Goal: Task Accomplishment & Management: Complete application form

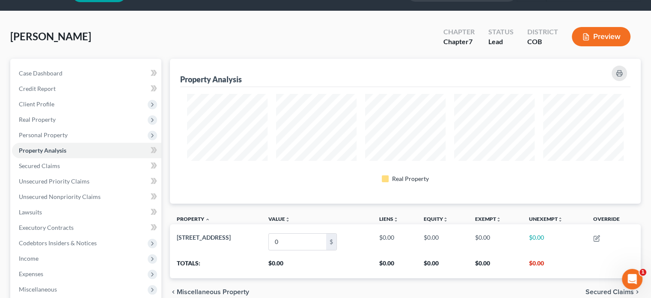
scroll to position [43, 0]
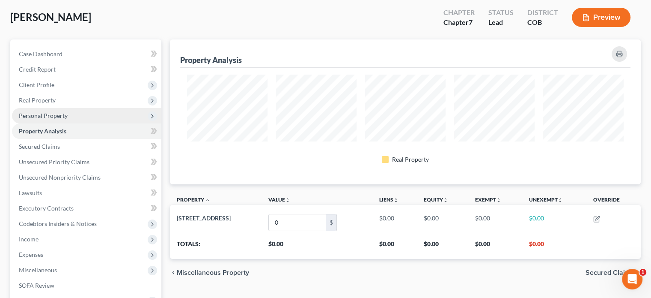
click at [52, 114] on span "Personal Property" at bounding box center [43, 115] width 49 height 7
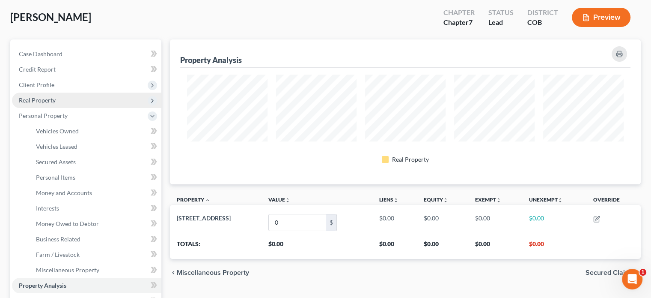
click at [69, 102] on span "Real Property" at bounding box center [86, 99] width 149 height 15
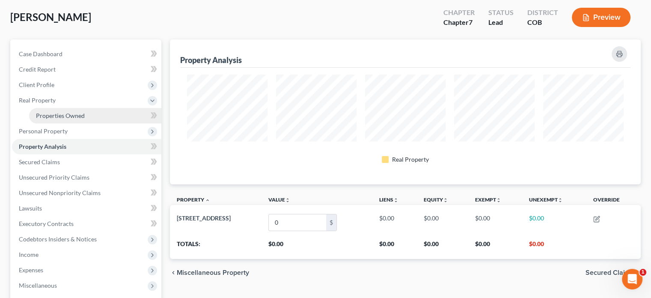
click at [83, 113] on span "Properties Owned" at bounding box center [60, 115] width 49 height 7
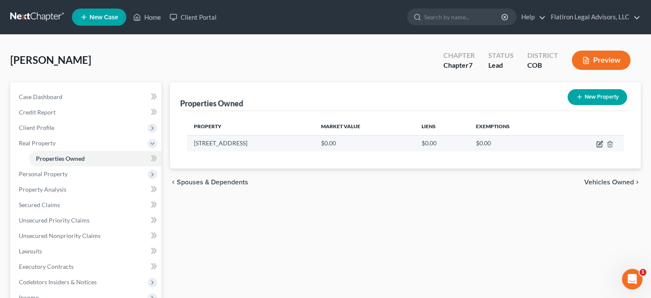
click at [599, 143] on icon "button" at bounding box center [601, 143] width 4 height 4
select select "5"
select select "0"
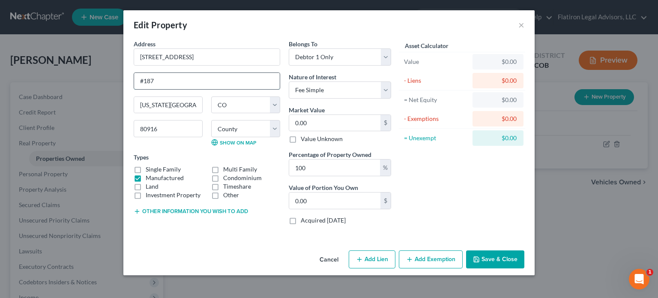
drag, startPoint x: 156, startPoint y: 78, endPoint x: 150, endPoint y: 79, distance: 6.1
click at [150, 79] on input "#187" at bounding box center [207, 81] width 146 height 16
type input "#181"
type input "1"
type input "1.00"
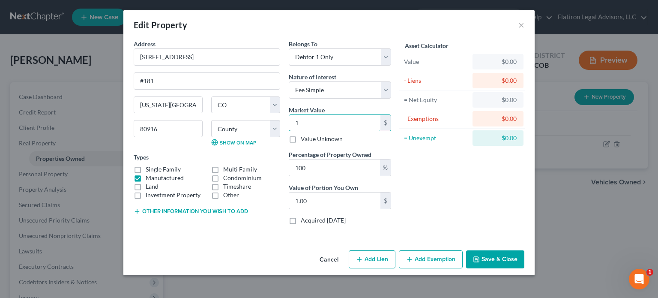
type input "19"
type input "19.00"
type input "19,000"
type input "19,000.00"
click at [446, 257] on button "Add Exemption" at bounding box center [431, 259] width 64 height 18
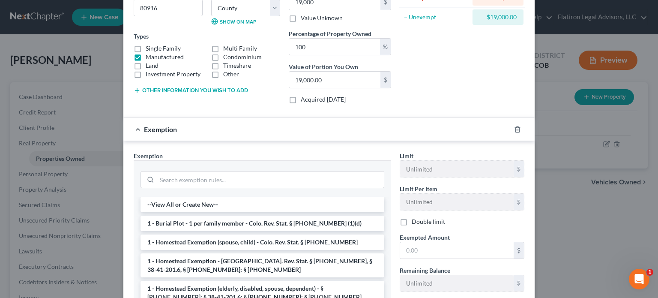
scroll to position [128, 0]
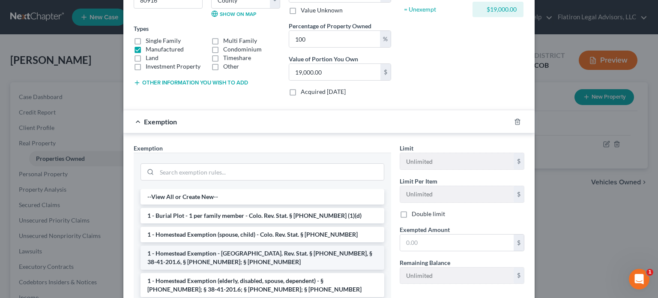
click at [251, 251] on li "1 - Homestead Exemption - [GEOGRAPHIC_DATA]. Rev. Stat. § [PHONE_NUMBER], § 38-…" at bounding box center [262, 257] width 244 height 24
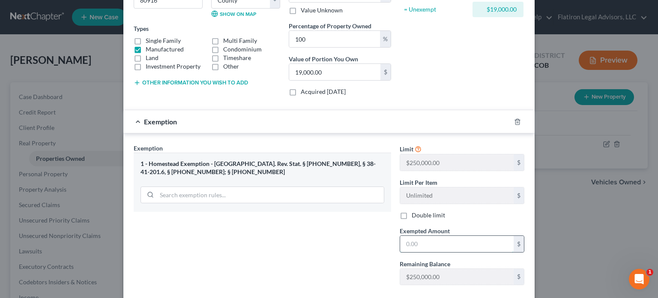
click at [435, 242] on input "text" at bounding box center [456, 243] width 113 height 16
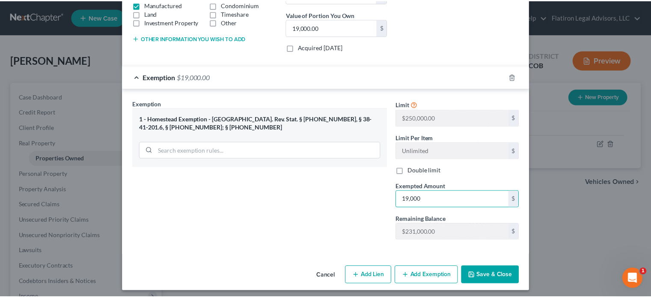
scroll to position [175, 0]
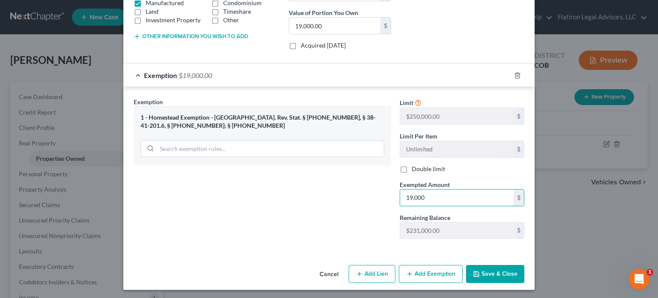
type input "19,000"
click at [486, 267] on button "Save & Close" at bounding box center [495, 274] width 58 height 18
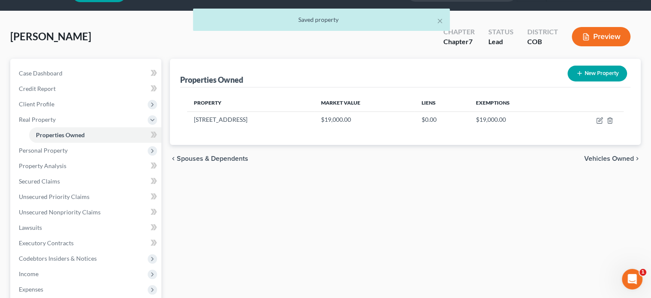
scroll to position [43, 0]
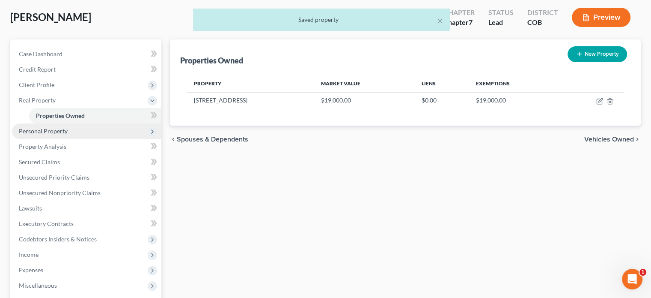
click at [80, 130] on span "Personal Property" at bounding box center [86, 130] width 149 height 15
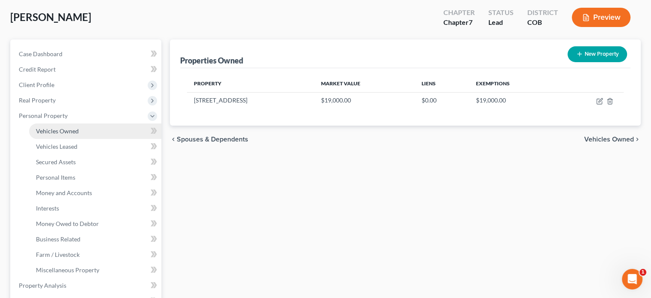
click at [85, 132] on link "Vehicles Owned" at bounding box center [95, 130] width 132 height 15
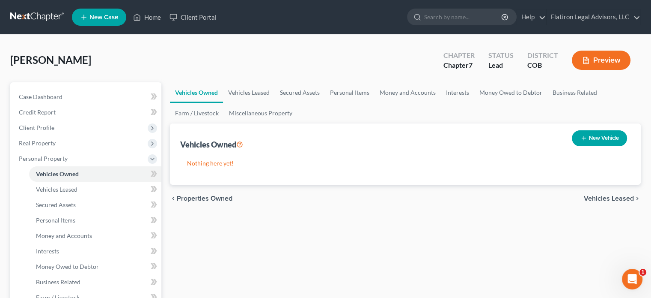
click at [594, 139] on button "New Vehicle" at bounding box center [599, 138] width 55 height 16
select select "0"
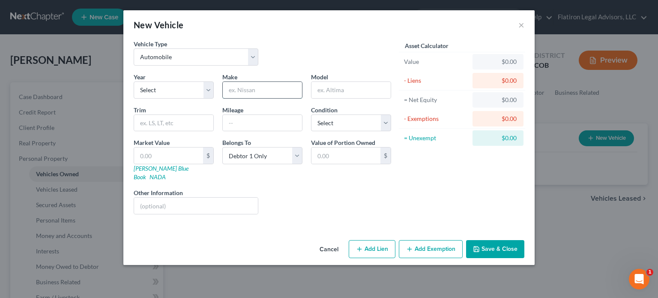
click at [265, 91] on input "text" at bounding box center [262, 90] width 79 height 16
type input "Subaru"
click at [351, 89] on input "text" at bounding box center [350, 90] width 79 height 16
click at [207, 90] on select "Select 2026 2025 2024 2023 2022 2021 2020 2019 2018 2017 2016 2015 2014 2013 20…" at bounding box center [174, 89] width 80 height 17
select select "9"
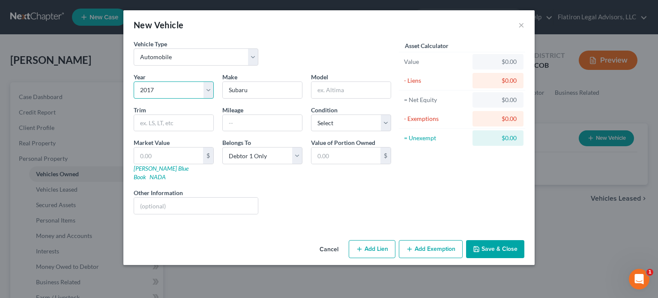
click at [134, 81] on select "Select 2026 2025 2024 2023 2022 2021 2020 2019 2018 2017 2016 2015 2014 2013 20…" at bounding box center [174, 89] width 80 height 17
click at [359, 85] on input "text" at bounding box center [350, 90] width 79 height 16
type input "Legacy"
click at [185, 123] on input "text" at bounding box center [173, 123] width 79 height 16
click at [244, 122] on input "text" at bounding box center [262, 123] width 79 height 16
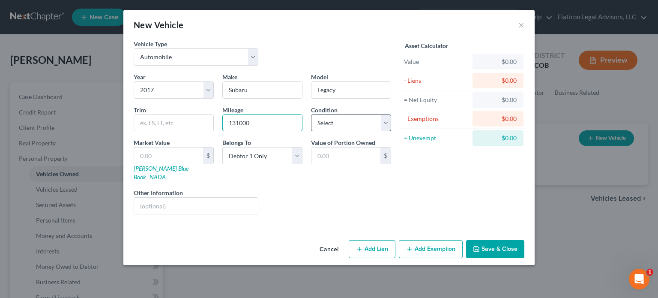
type input "131000"
click at [385, 120] on select "Select Excellent Very Good Good Fair Poor" at bounding box center [351, 122] width 80 height 17
select select "3"
click at [311, 114] on select "Select Excellent Very Good Good Fair Poor" at bounding box center [351, 122] width 80 height 17
click at [158, 155] on input "text" at bounding box center [168, 155] width 69 height 16
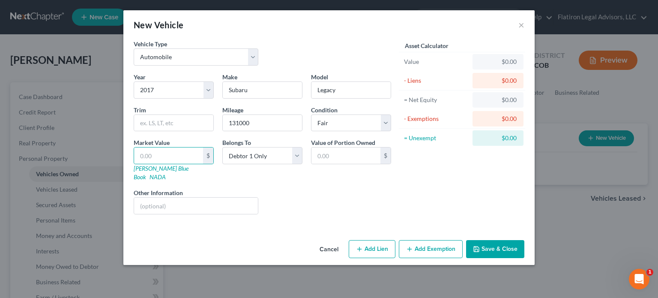
click at [310, 199] on div "Liens Select" at bounding box center [328, 201] width 133 height 26
click at [155, 167] on link "[PERSON_NAME] Blue Book" at bounding box center [161, 172] width 55 height 16
click at [167, 157] on input "text" at bounding box center [168, 155] width 69 height 16
type input "9"
type input "9.00"
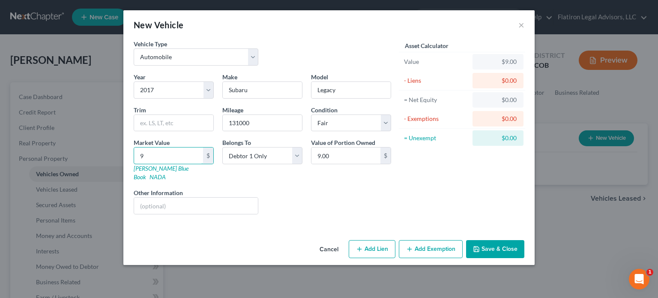
type input "90"
type input "90.00"
type input "900"
type input "900.00"
type input "9000"
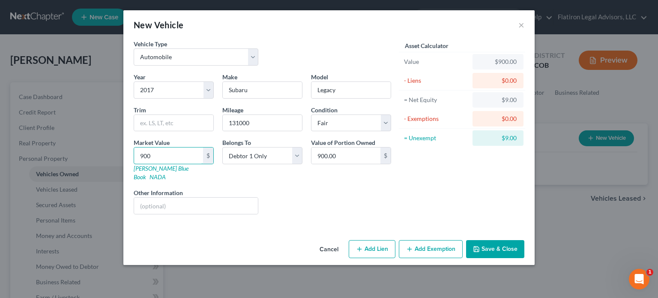
type input "9,000.00"
type input "9,000"
click at [378, 240] on button "Add Lien" at bounding box center [371, 249] width 47 height 18
select select "0"
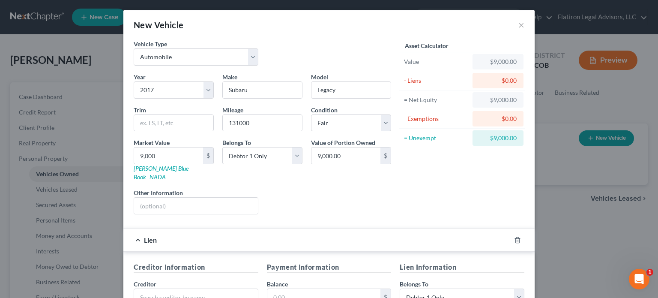
click at [441, 171] on div "Asset Calculator Value $9,000.00 - Liens $0.00 = Net Equity $9,000.00 - Exempti…" at bounding box center [461, 130] width 133 height 182
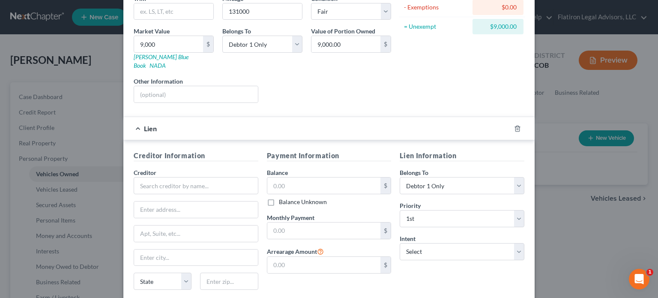
scroll to position [169, 0]
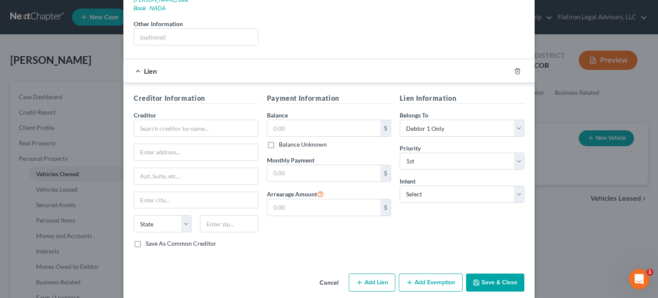
drag, startPoint x: 482, startPoint y: 268, endPoint x: 467, endPoint y: 253, distance: 21.5
click at [482, 273] on button "Save & Close" at bounding box center [495, 282] width 58 height 18
click at [516, 68] on icon "button" at bounding box center [517, 71] width 4 height 6
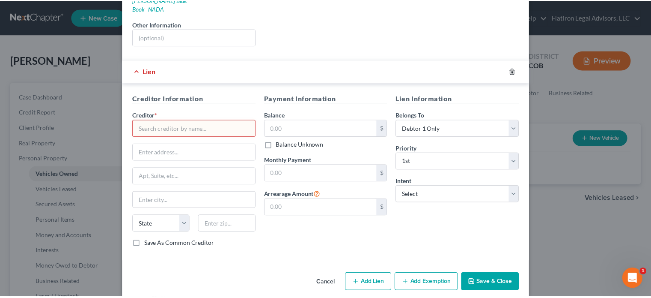
scroll to position [0, 0]
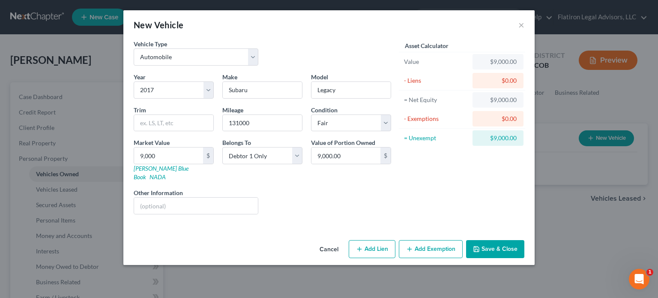
click at [500, 240] on button "Save & Close" at bounding box center [495, 249] width 58 height 18
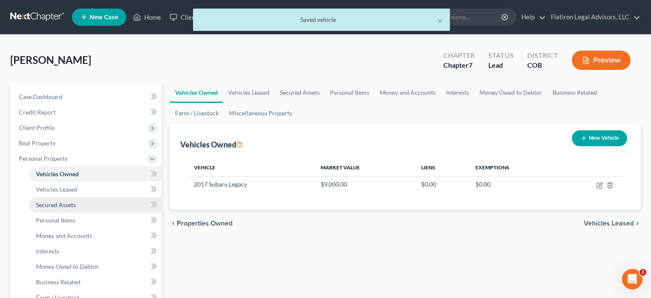
click at [75, 203] on span "Secured Assets" at bounding box center [56, 204] width 40 height 7
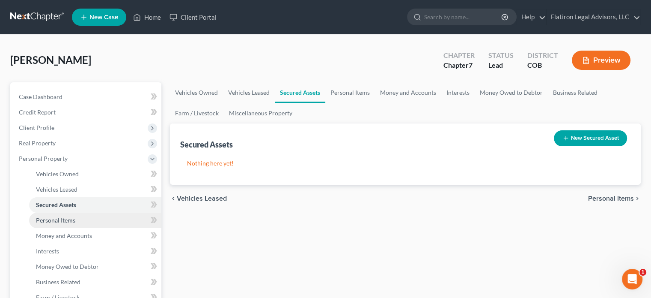
click at [74, 219] on span "Personal Items" at bounding box center [55, 219] width 39 height 7
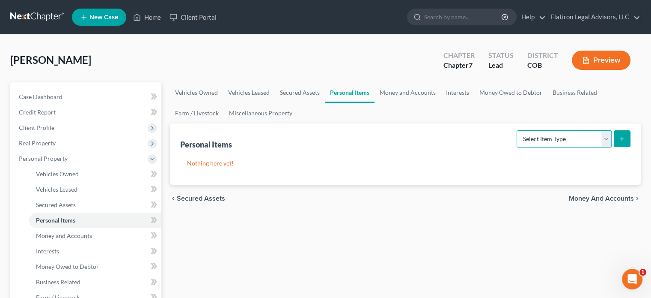
click at [605, 135] on select "Select Item Type Clothing Collectibles Of Value Electronics Firearms Household …" at bounding box center [564, 138] width 95 height 17
select select "clothing"
click at [518, 130] on select "Select Item Type Clothing Collectibles Of Value Electronics Firearms Household …" at bounding box center [564, 138] width 95 height 17
click at [625, 139] on button "submit" at bounding box center [622, 138] width 17 height 17
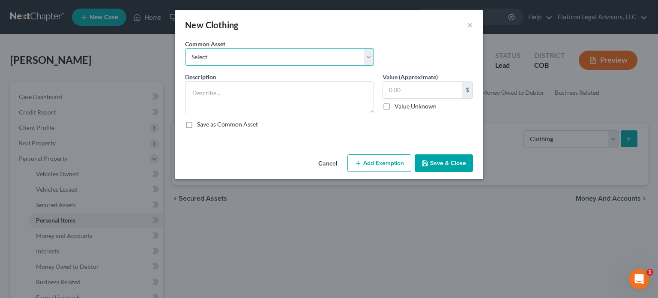
click at [370, 54] on select "Select Clothing" at bounding box center [279, 56] width 189 height 17
select select "0"
click at [185, 48] on select "Select Clothing" at bounding box center [279, 56] width 189 height 17
type textarea "Clothing"
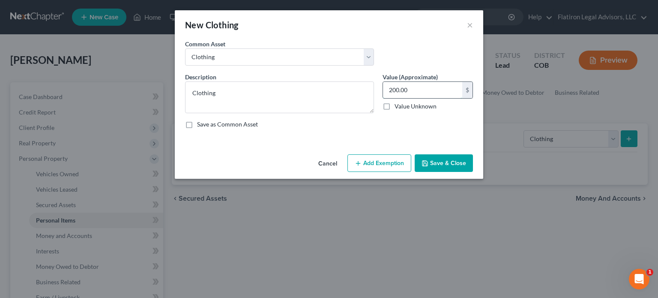
click at [414, 90] on input "200.00" at bounding box center [422, 90] width 79 height 16
type input "500"
click at [377, 163] on button "Add Exemption" at bounding box center [379, 163] width 64 height 18
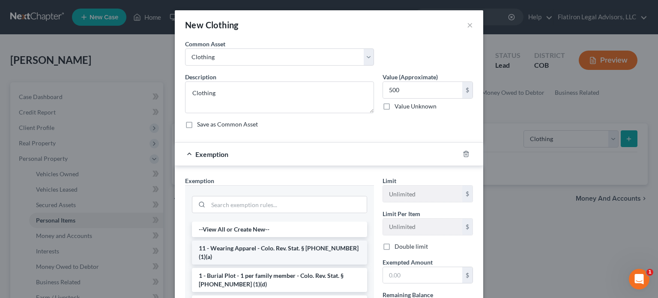
click at [277, 245] on li "11 - Wearing Apparel - Colo. Rev. Stat. § [PHONE_NUMBER] (1)(a)" at bounding box center [279, 252] width 175 height 24
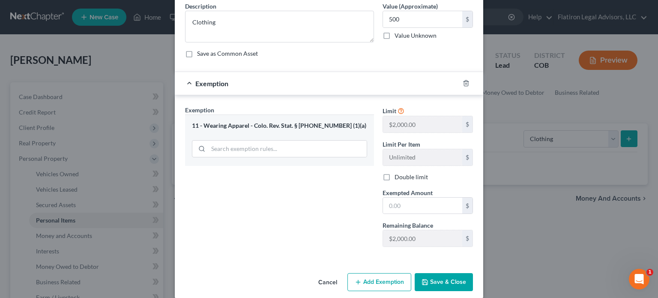
scroll to position [80, 0]
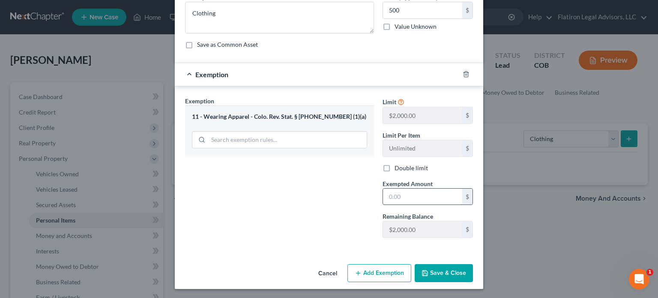
click at [420, 200] on input "text" at bounding box center [422, 196] width 79 height 16
type input "500"
click at [437, 270] on button "Save & Close" at bounding box center [443, 273] width 58 height 18
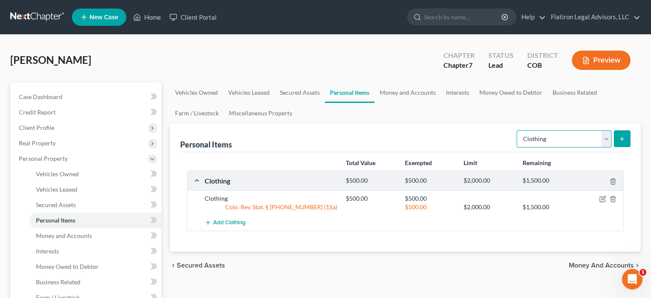
click at [608, 133] on select "Select Item Type Clothing Collectibles Of Value Electronics Firearms Household …" at bounding box center [564, 138] width 95 height 17
select select "electronics"
click at [518, 130] on select "Select Item Type Clothing Collectibles Of Value Electronics Firearms Household …" at bounding box center [564, 138] width 95 height 17
click at [620, 135] on icon "submit" at bounding box center [622, 138] width 7 height 7
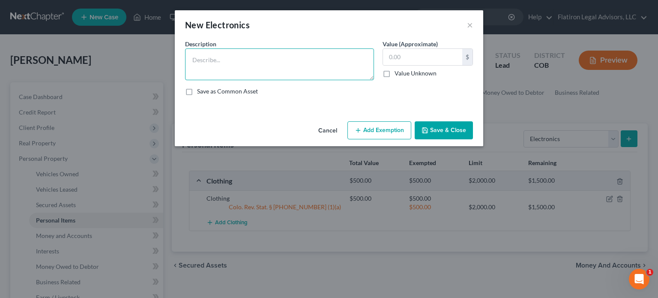
click at [198, 60] on textarea at bounding box center [279, 64] width 189 height 32
type textarea "l"
click at [211, 60] on textarea "Lap top,ipad" at bounding box center [279, 64] width 189 height 32
click at [212, 61] on textarea "Lap top,ipad" at bounding box center [279, 64] width 189 height 32
click at [230, 60] on textarea "Lap top, ipad" at bounding box center [279, 64] width 189 height 32
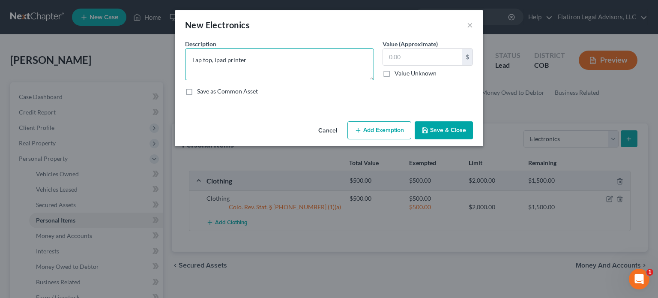
click at [225, 60] on textarea "Lap top, ipad printer" at bounding box center [279, 64] width 189 height 32
click at [247, 60] on textarea "Lap top, ipad, printer" at bounding box center [279, 64] width 189 height 32
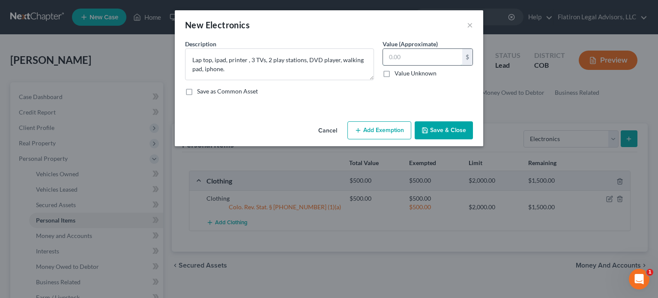
click at [405, 58] on input "text" at bounding box center [422, 57] width 79 height 16
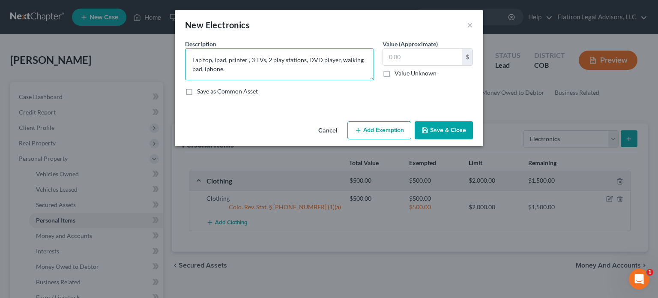
click at [247, 60] on textarea "Lap top, ipad, printer , 3 TVs, 2 play stations, DVD player, walking pad, iphon…" at bounding box center [279, 64] width 189 height 32
click at [246, 60] on textarea "Lap top, ipad, printer , 3 TVs, 2 play stations, DVD player, walking pad, iphon…" at bounding box center [279, 64] width 189 height 32
click at [247, 63] on textarea "Lap top, ipad, printer , 3 TVs, 2 play stations, DVD player, walking pad, iphon…" at bounding box center [279, 64] width 189 height 32
type textarea "Lap top, ipad, printer, 3 TVs, 2 play stations, DVD player, walking pad, iphone."
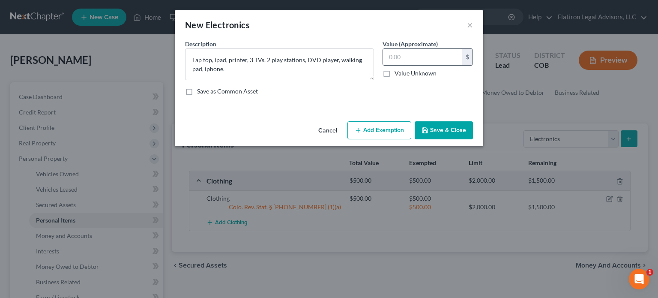
click at [412, 58] on input "text" at bounding box center [422, 57] width 79 height 16
type input "1,900"
click at [374, 131] on button "Add Exemption" at bounding box center [379, 130] width 64 height 18
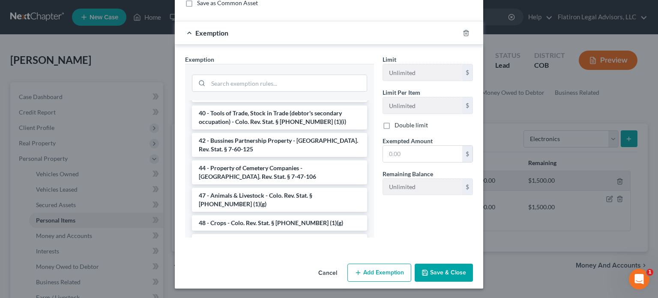
scroll to position [1156, 0]
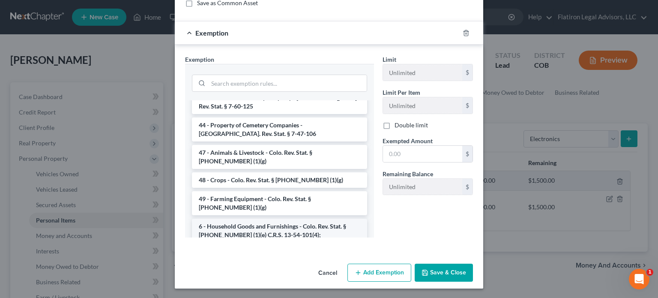
click at [254, 218] on li "6 - Household Goods and Furnishings - Colo. Rev. Stat. § [PHONE_NUMBER] (1)(e) …" at bounding box center [279, 230] width 175 height 24
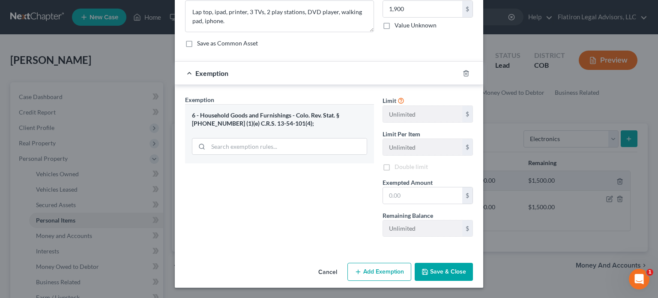
scroll to position [47, 0]
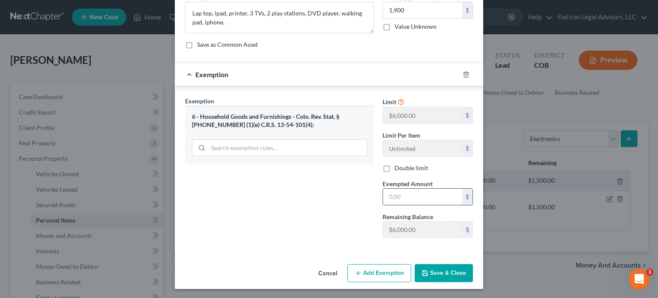
click at [402, 193] on input "text" at bounding box center [422, 196] width 79 height 16
type input "1,900"
click at [439, 269] on button "Save & Close" at bounding box center [443, 273] width 58 height 18
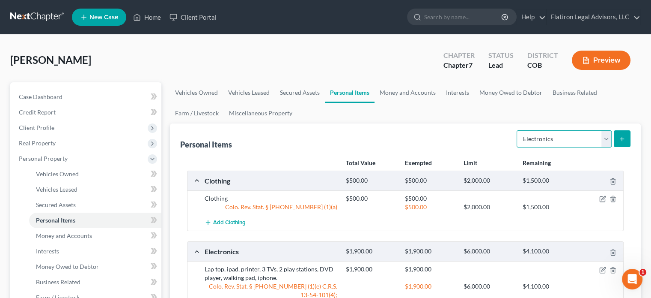
click at [607, 137] on select "Select Item Type Clothing Collectibles Of Value Electronics Firearms Household …" at bounding box center [564, 138] width 95 height 17
select select "firearms"
click at [518, 130] on select "Select Item Type Clothing Collectibles Of Value Electronics Firearms Household …" at bounding box center [564, 138] width 95 height 17
click at [621, 135] on icon "submit" at bounding box center [622, 138] width 7 height 7
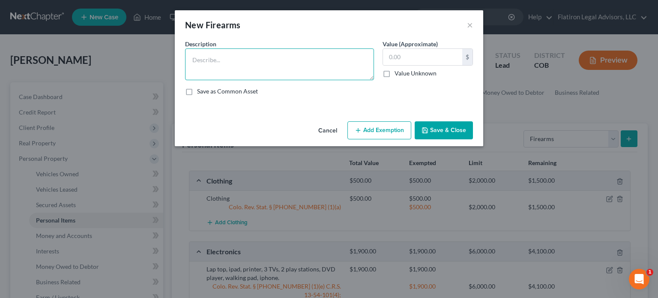
click at [218, 56] on textarea at bounding box center [279, 64] width 189 height 32
type textarea "Ruger pistol"
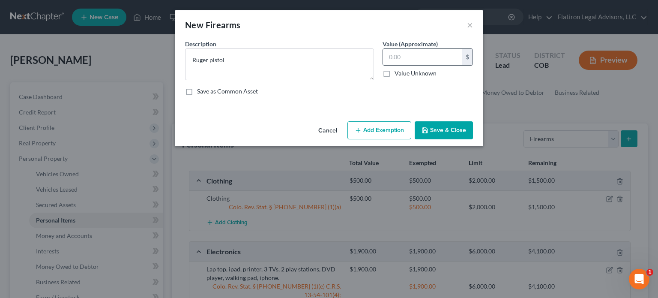
click at [402, 56] on input "text" at bounding box center [422, 57] width 79 height 16
type input "250"
click at [370, 128] on button "Add Exemption" at bounding box center [379, 130] width 64 height 18
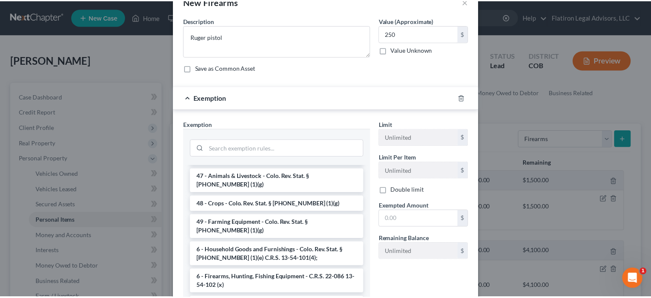
scroll to position [43, 0]
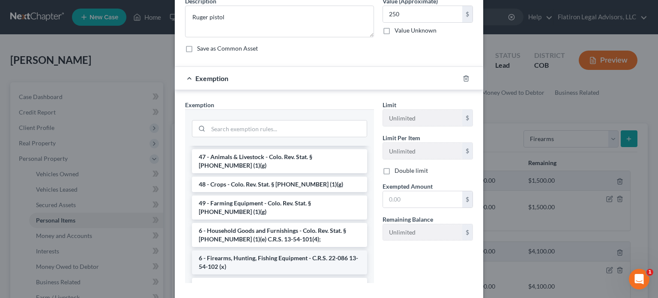
click at [259, 250] on li "6 - Firearms, Hunting, Fishing Equipment - C.R.S. 22-086 13-54-102 (x)" at bounding box center [279, 262] width 175 height 24
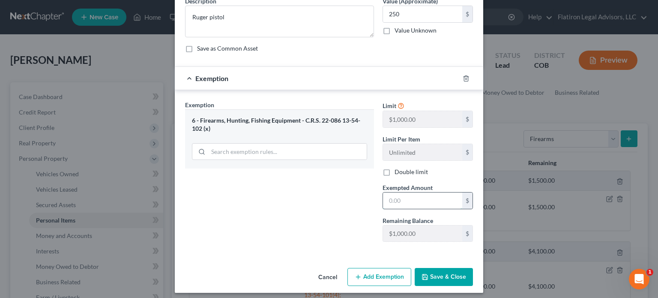
click at [407, 202] on input "text" at bounding box center [422, 200] width 79 height 16
type input "250"
click at [340, 200] on div "Exemption Set must be selected for CA. Exemption * 6 - Firearms, Hunting, Fishi…" at bounding box center [279, 174] width 197 height 148
click at [435, 277] on button "Save & Close" at bounding box center [443, 277] width 58 height 18
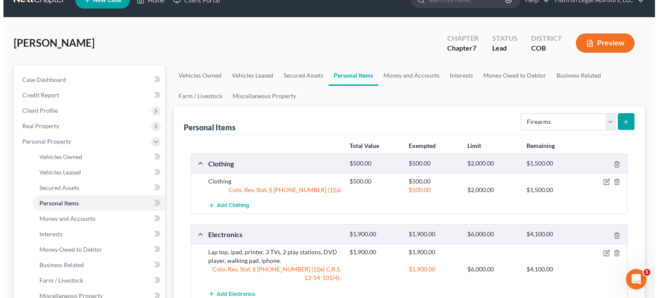
scroll to position [0, 0]
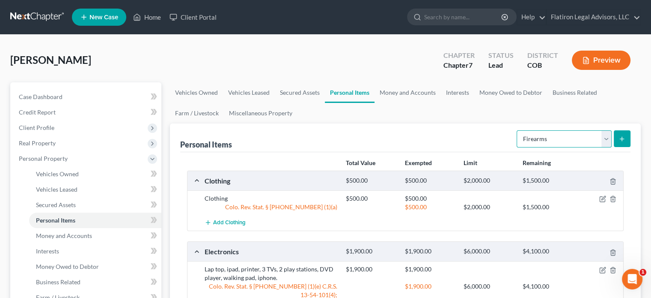
click at [605, 137] on select "Select Item Type Clothing Collectibles Of Value Electronics Firearms Household …" at bounding box center [564, 138] width 95 height 17
select select "household_goods"
click at [518, 130] on select "Select Item Type Clothing Collectibles Of Value Electronics Firearms Household …" at bounding box center [564, 138] width 95 height 17
click at [624, 141] on icon "submit" at bounding box center [622, 138] width 7 height 7
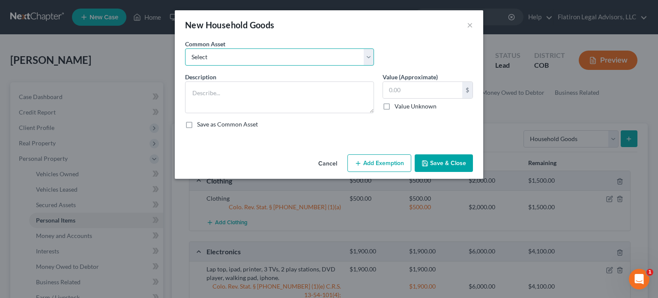
click at [367, 54] on select "Select Furniture, appliances, household goods, misc." at bounding box center [279, 56] width 189 height 17
click at [407, 89] on input "text" at bounding box center [422, 90] width 79 height 16
click at [371, 53] on select "Select Furniture, appliances, household goods, misc." at bounding box center [279, 56] width 189 height 17
select select "0"
click at [185, 48] on select "Select Furniture, appliances, household goods, misc." at bounding box center [279, 56] width 189 height 17
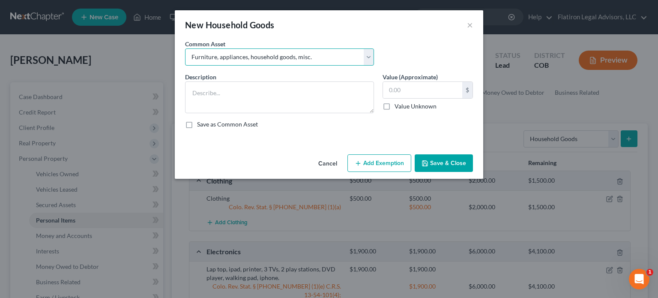
type textarea "Furniture, appliances, household goods, misc."
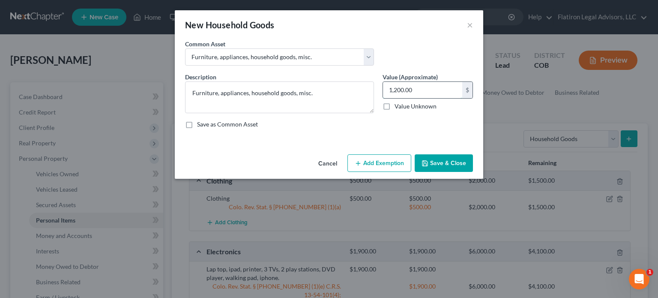
click at [421, 89] on input "1,200.00" at bounding box center [422, 90] width 79 height 16
type input "2,225"
click at [384, 158] on button "Add Exemption" at bounding box center [379, 163] width 64 height 18
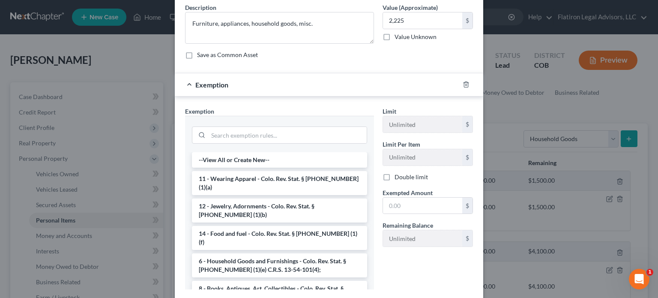
scroll to position [86, 0]
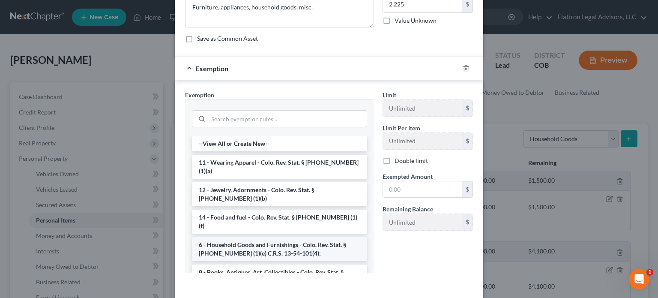
click at [258, 237] on li "6 - Household Goods and Furnishings - Colo. Rev. Stat. § [PHONE_NUMBER] (1)(e) …" at bounding box center [279, 249] width 175 height 24
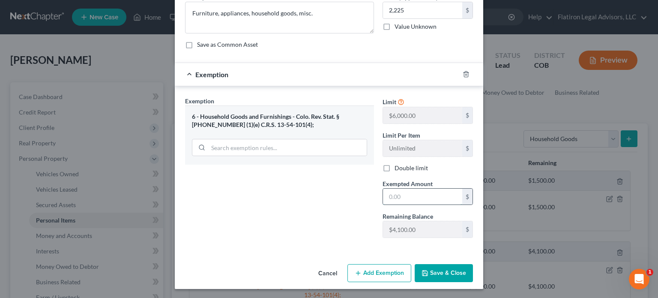
click at [404, 197] on input "text" at bounding box center [422, 196] width 79 height 16
type input "2,225"
click at [428, 271] on button "Save & Close" at bounding box center [443, 273] width 58 height 18
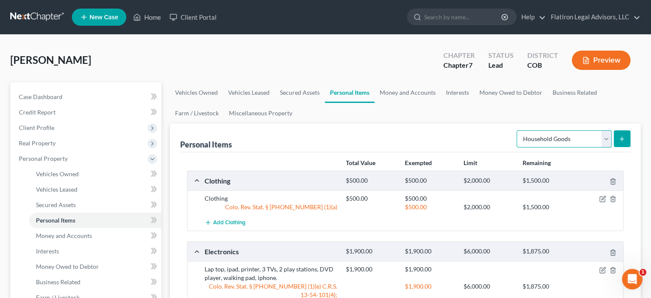
click at [604, 135] on select "Select Item Type Clothing Collectibles Of Value Electronics Firearms Household …" at bounding box center [564, 138] width 95 height 17
select select "jewelry"
click at [518, 130] on select "Select Item Type Clothing Collectibles Of Value Electronics Firearms Household …" at bounding box center [564, 138] width 95 height 17
click at [621, 137] on icon "submit" at bounding box center [622, 138] width 7 height 7
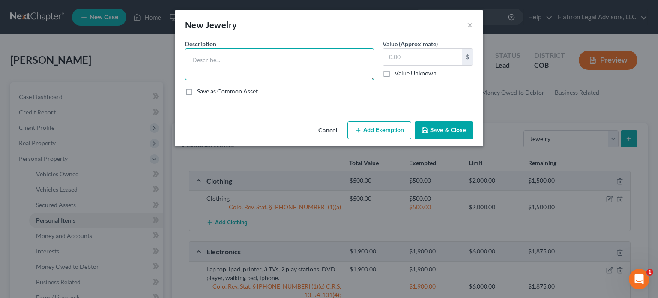
click at [211, 59] on textarea at bounding box center [279, 64] width 189 height 32
type textarea "Wedding ring, ring, necklace and bangles."
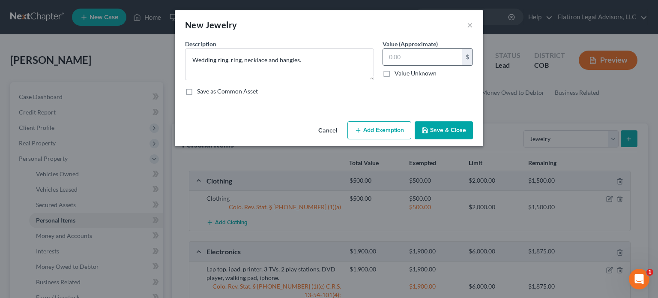
click at [402, 57] on input "text" at bounding box center [422, 57] width 79 height 16
type input "500"
click at [382, 130] on button "Add Exemption" at bounding box center [379, 130] width 64 height 18
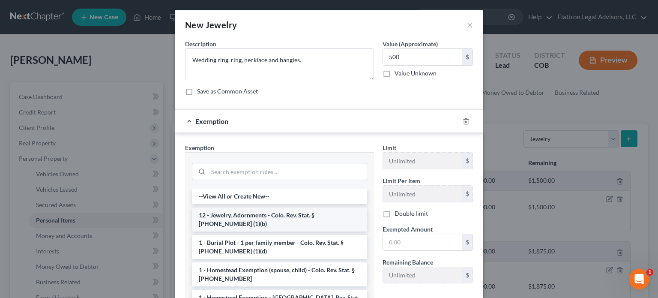
click at [284, 219] on li "12 - Jewelry, Adornments - Colo. Rev. Stat. § [PHONE_NUMBER] (1)(b)" at bounding box center [279, 219] width 175 height 24
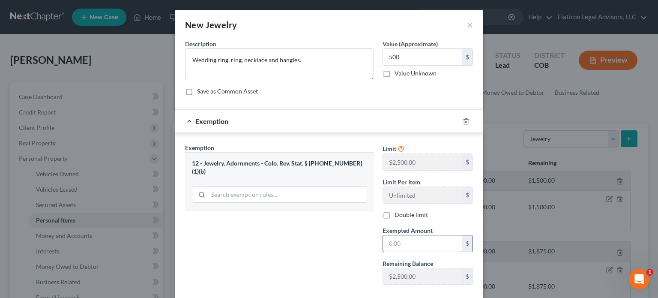
click at [420, 238] on input "text" at bounding box center [422, 243] width 79 height 16
type input "500"
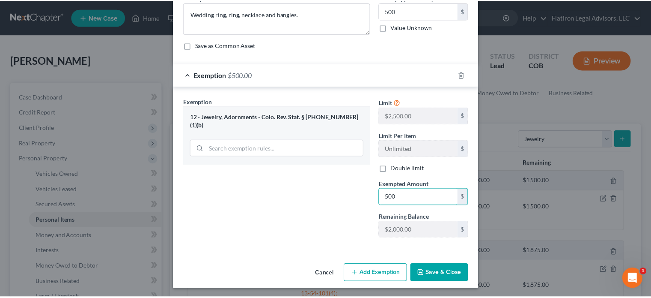
scroll to position [47, 0]
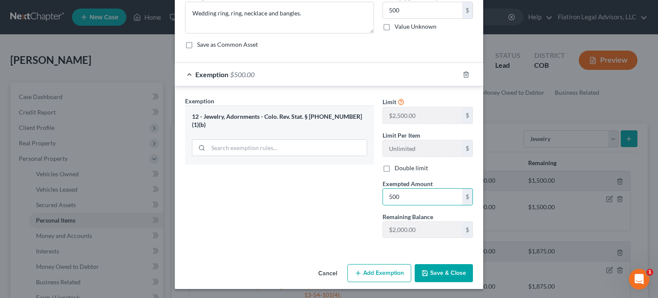
click at [447, 268] on button "Save & Close" at bounding box center [443, 273] width 58 height 18
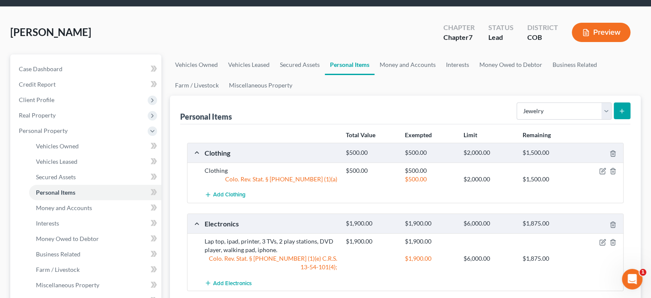
scroll to position [43, 0]
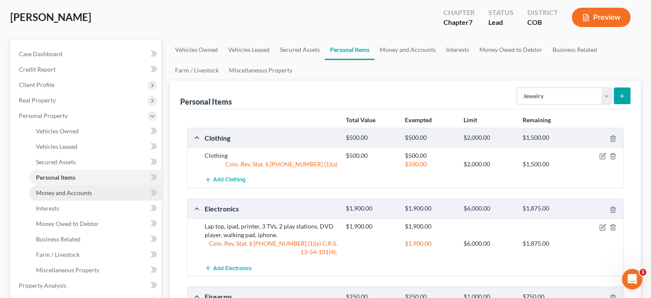
click at [60, 190] on span "Money and Accounts" at bounding box center [64, 192] width 56 height 7
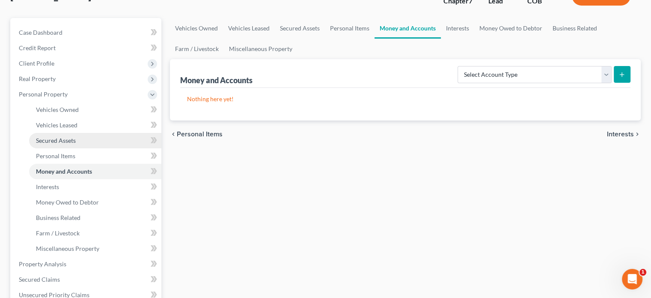
scroll to position [86, 0]
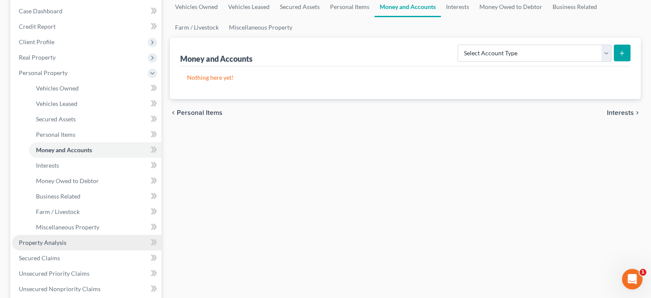
click at [57, 242] on span "Property Analysis" at bounding box center [43, 241] width 48 height 7
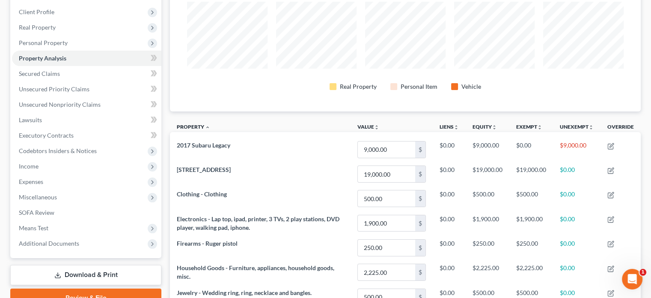
scroll to position [128, 0]
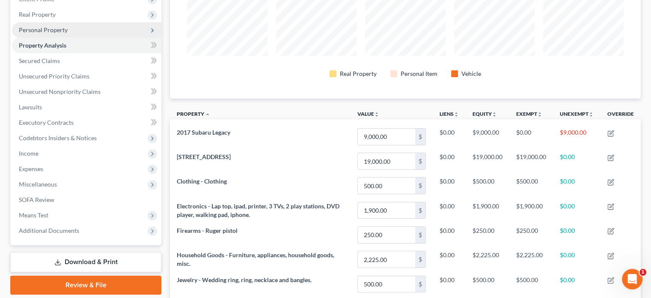
click at [77, 30] on span "Personal Property" at bounding box center [86, 29] width 149 height 15
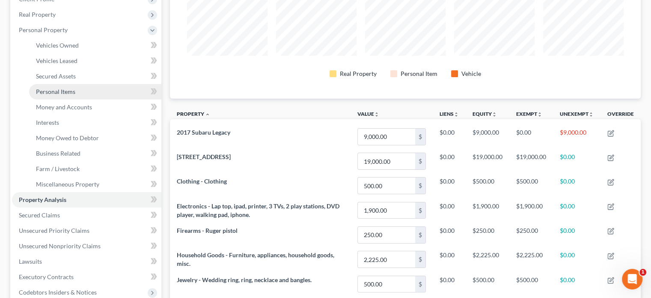
click at [72, 90] on span "Personal Items" at bounding box center [55, 91] width 39 height 7
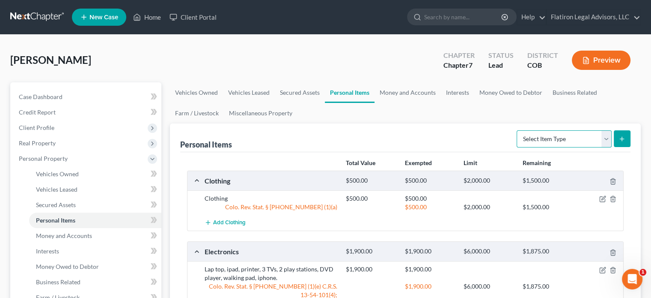
click at [609, 137] on select "Select Item Type Clothing Collectibles Of Value Electronics Firearms Household …" at bounding box center [564, 138] width 95 height 17
click at [576, 118] on ul "Vehicles Owned Vehicles Leased Secured Assets Personal Items Money and Accounts…" at bounding box center [405, 102] width 471 height 41
click at [406, 91] on link "Money and Accounts" at bounding box center [408, 92] width 66 height 21
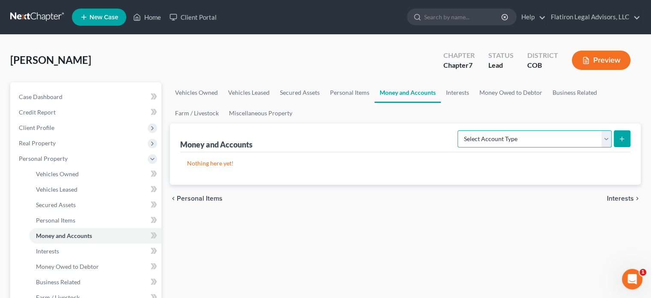
click at [606, 137] on select "Select Account Type Brokerage Cash on Hand Certificates of Deposit Checking Acc…" at bounding box center [535, 138] width 154 height 17
select select "checking"
click at [459, 130] on select "Select Account Type Brokerage Cash on Hand Certificates of Deposit Checking Acc…" at bounding box center [535, 138] width 154 height 17
click at [624, 135] on icon "submit" at bounding box center [622, 138] width 7 height 7
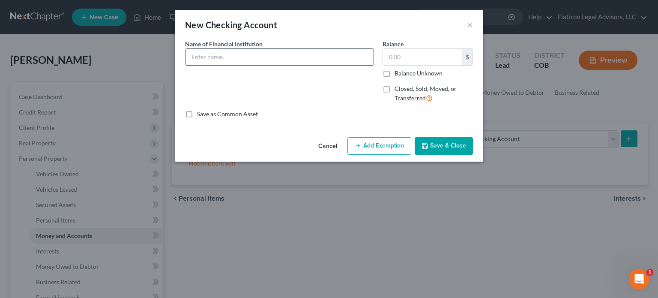
click at [210, 54] on input "text" at bounding box center [279, 57] width 188 height 16
type input "Huntington"
click at [396, 61] on input "text" at bounding box center [422, 57] width 79 height 16
type input "0"
click at [365, 82] on div "Name of Financial Institution * [GEOGRAPHIC_DATA]" at bounding box center [279, 74] width 197 height 70
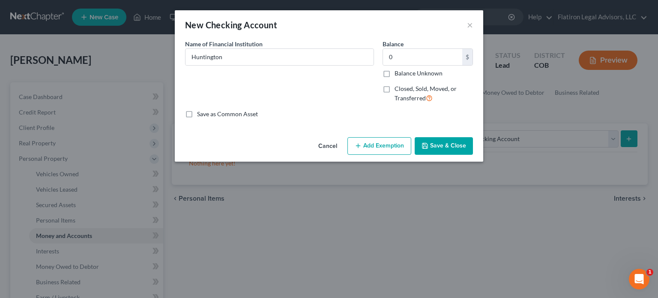
click at [443, 144] on button "Save & Close" at bounding box center [443, 146] width 58 height 18
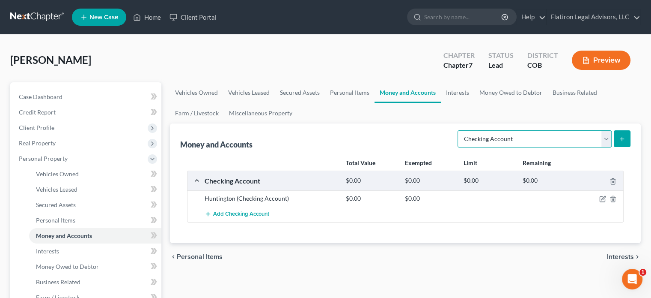
click at [607, 137] on select "Select Account Type Brokerage Cash on Hand Certificates of Deposit Checking Acc…" at bounding box center [535, 138] width 154 height 17
click at [622, 140] on icon "submit" at bounding box center [622, 138] width 7 height 7
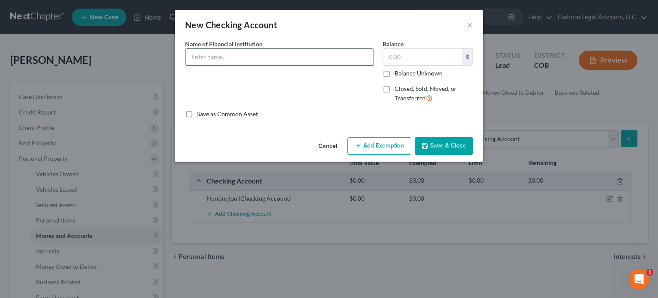
click at [201, 57] on input "text" at bounding box center [279, 57] width 188 height 16
type input "Chime"
click at [415, 54] on input "text" at bounding box center [422, 57] width 79 height 16
type input "100"
click at [394, 145] on button "Add Exemption" at bounding box center [379, 146] width 64 height 18
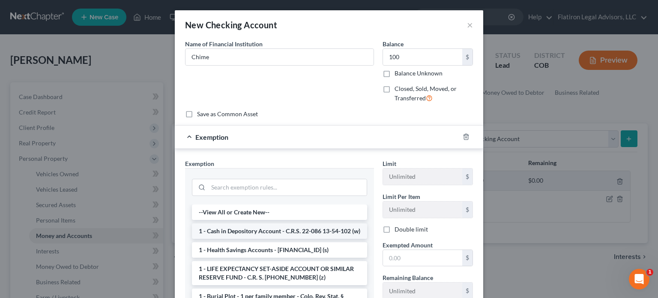
click at [279, 234] on li "1 - Cash in Depository Account - C.R.S. 22-086 13-54-102 (w)" at bounding box center [279, 230] width 175 height 15
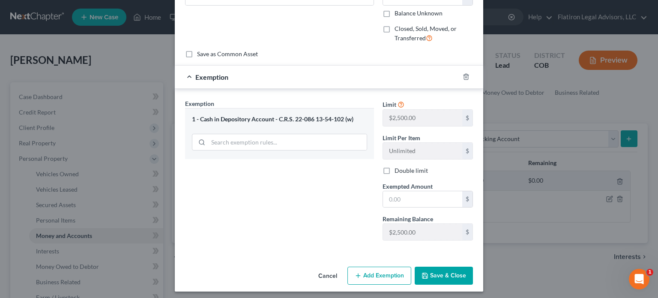
scroll to position [63, 0]
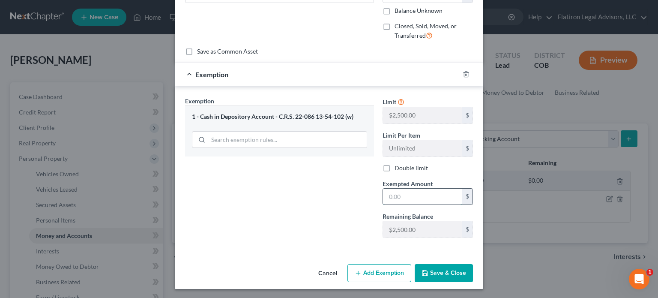
click at [408, 194] on input "text" at bounding box center [422, 196] width 79 height 16
type input "100"
click at [440, 274] on button "Save & Close" at bounding box center [443, 273] width 58 height 18
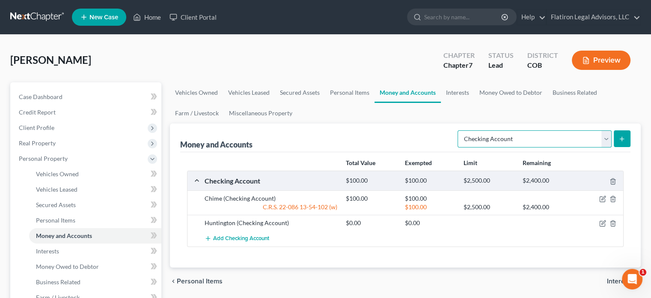
click at [607, 135] on select "Select Account Type Brokerage Cash on Hand Certificates of Deposit Checking Acc…" at bounding box center [535, 138] width 154 height 17
select select "savings"
click at [459, 130] on select "Select Account Type Brokerage Cash on Hand Certificates of Deposit Checking Acc…" at bounding box center [535, 138] width 154 height 17
click at [621, 137] on icon "submit" at bounding box center [622, 138] width 7 height 7
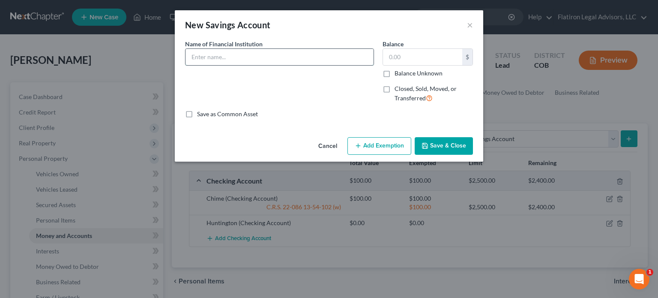
click at [207, 60] on input "text" at bounding box center [279, 57] width 188 height 16
type input "Huntington"
click at [406, 58] on input "text" at bounding box center [422, 57] width 79 height 16
type input "0"
click at [436, 143] on button "Save & Close" at bounding box center [443, 146] width 58 height 18
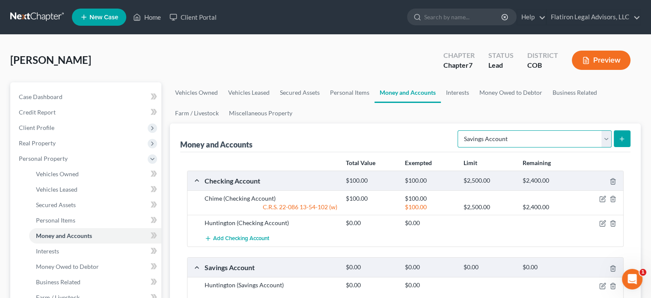
click at [606, 137] on select "Select Account Type Brokerage Cash on Hand Certificates of Deposit Checking Acc…" at bounding box center [535, 138] width 154 height 17
click at [459, 92] on link "Interests" at bounding box center [457, 92] width 33 height 21
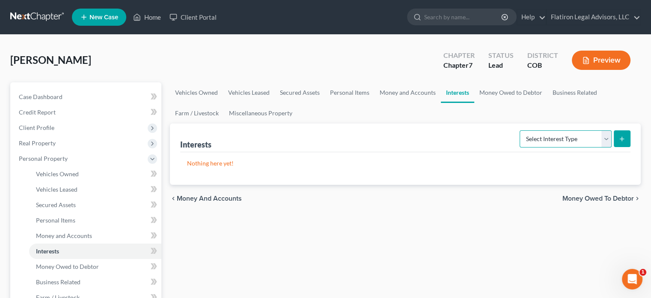
click at [608, 140] on select "Select Interest Type 401K Annuity Bond Education IRA Government Bond Government…" at bounding box center [566, 138] width 92 height 17
select select "401k"
click at [521, 130] on select "Select Interest Type 401K Annuity Bond Education IRA Government Bond Government…" at bounding box center [566, 138] width 92 height 17
click at [621, 137] on icon "submit" at bounding box center [622, 138] width 7 height 7
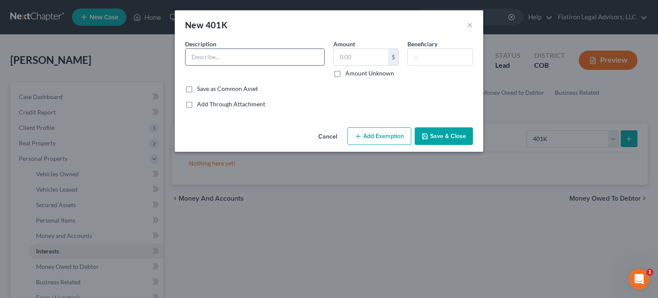
click at [217, 55] on input "text" at bounding box center [254, 57] width 139 height 16
type input "Principal"
click at [357, 63] on input "text" at bounding box center [361, 57] width 54 height 16
type input "90"
click at [425, 57] on input "text" at bounding box center [440, 57] width 65 height 16
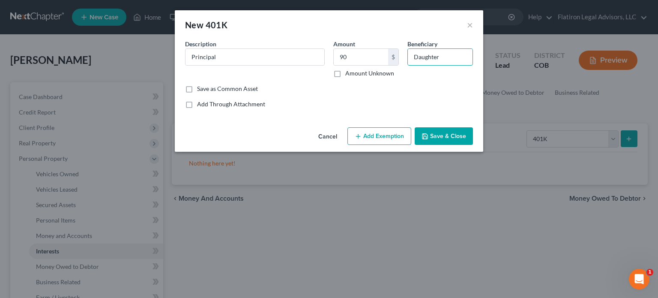
type input "Daughter"
click at [373, 135] on button "Add Exemption" at bounding box center [379, 136] width 64 height 18
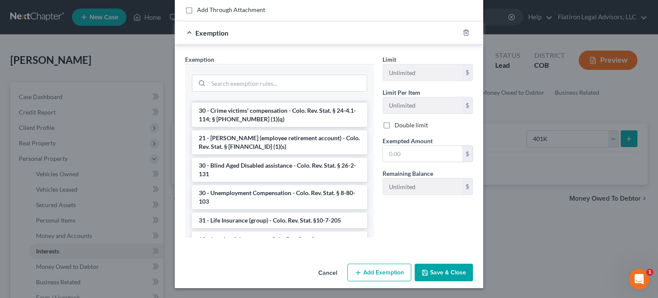
scroll to position [212, 0]
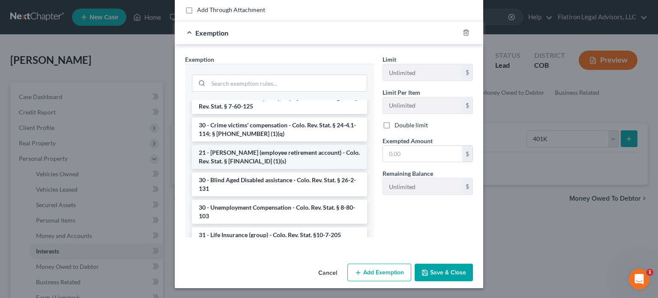
click at [274, 150] on li "21 - [PERSON_NAME] (employee retirement account) - Colo. Rev. Stat. § [FINANCIA…" at bounding box center [279, 157] width 175 height 24
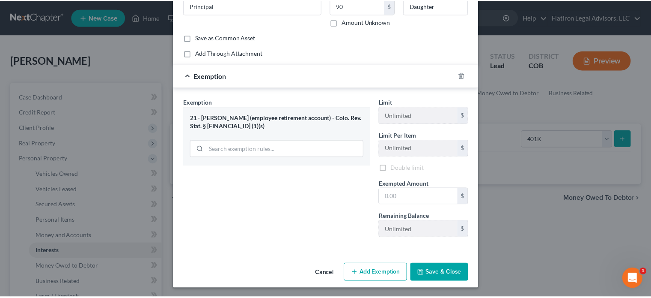
scroll to position [53, 0]
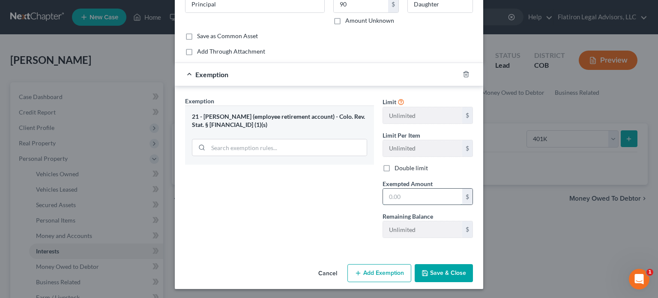
click at [406, 197] on input "text" at bounding box center [422, 196] width 79 height 16
type input "90"
click at [438, 275] on button "Save & Close" at bounding box center [443, 273] width 58 height 18
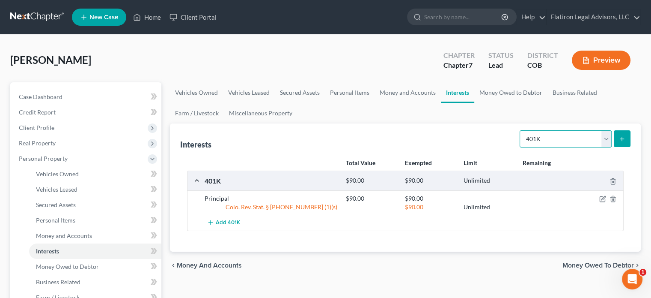
click at [605, 136] on select "Select Interest Type 401K Annuity Bond Education IRA Government Bond Government…" at bounding box center [566, 138] width 92 height 17
select select "term_life_insurance"
click at [521, 130] on select "Select Interest Type 401K Annuity Bond Education IRA Government Bond Government…" at bounding box center [566, 138] width 92 height 17
click at [619, 134] on button "submit" at bounding box center [622, 138] width 17 height 17
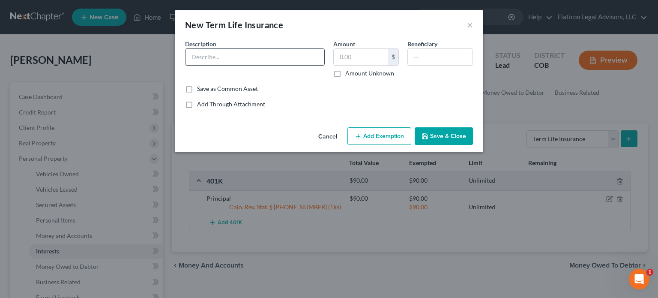
click at [224, 52] on input "text" at bounding box center [254, 57] width 139 height 16
click at [469, 24] on button "×" at bounding box center [470, 25] width 6 height 10
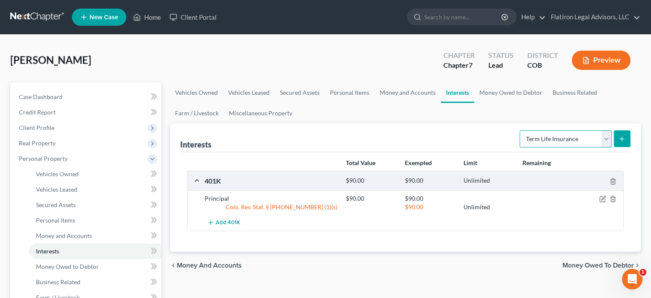
click at [606, 140] on select "Select Interest Type 401K Annuity Bond Education IRA Government Bond Government…" at bounding box center [566, 138] width 92 height 17
click at [500, 107] on ul "Vehicles Owned Vehicles Leased Secured Assets Personal Items Money and Accounts…" at bounding box center [405, 102] width 471 height 41
click at [517, 94] on link "Money Owed to Debtor" at bounding box center [510, 92] width 73 height 21
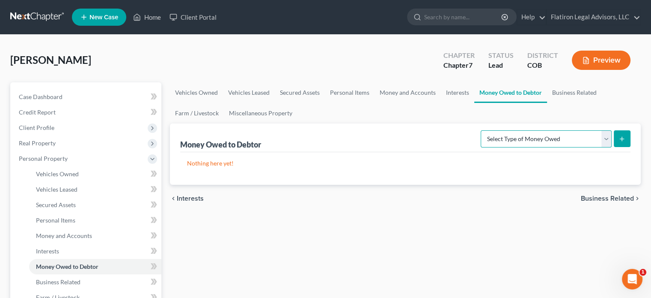
click at [605, 136] on select "Select Type of Money Owed Accounts Receivable Alimony Child Support Claims Agai…" at bounding box center [546, 138] width 131 height 17
click at [413, 66] on div "[PERSON_NAME] Upgraded Chapter Chapter 7 Status Lead District COB Preview" at bounding box center [325, 63] width 631 height 37
click at [253, 113] on link "Miscellaneous Property" at bounding box center [261, 113] width 74 height 21
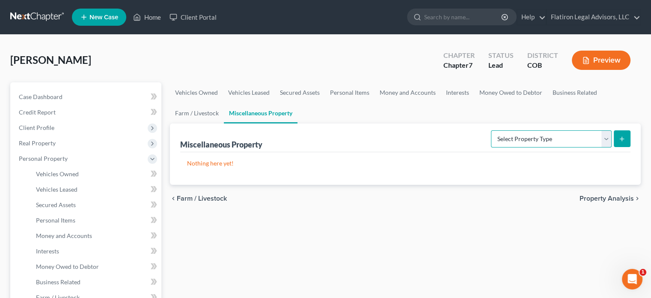
click at [605, 137] on select "Select Property Type Assigned for Creditor Benefit [DATE] Holding for Another N…" at bounding box center [551, 138] width 121 height 17
click at [396, 109] on ul "Vehicles Owned Vehicles Leased Secured Assets Personal Items Money and Accounts…" at bounding box center [405, 102] width 471 height 41
click at [608, 137] on select "Select Property Type Assigned for Creditor Benefit [DATE] Holding for Another N…" at bounding box center [551, 138] width 121 height 17
click at [491, 105] on ul "Vehicles Owned Vehicles Leased Secured Assets Personal Items Money and Accounts…" at bounding box center [405, 102] width 471 height 41
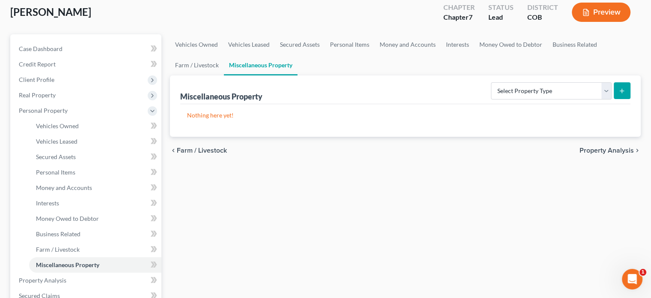
scroll to position [43, 0]
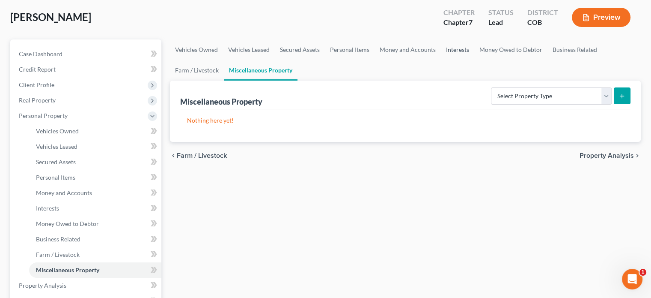
click at [447, 48] on link "Interests" at bounding box center [457, 49] width 33 height 21
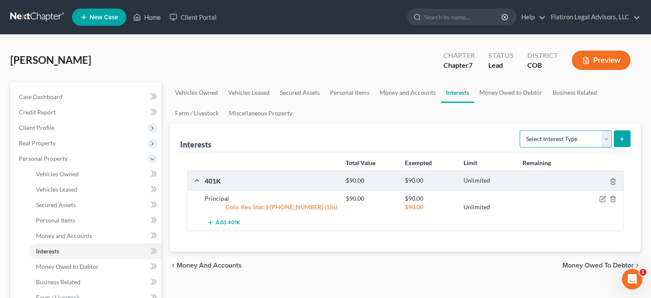
click at [606, 135] on select "Select Interest Type 401K Annuity Bond Education IRA Government Bond Government…" at bounding box center [566, 138] width 92 height 17
select select "term_life_insurance"
click at [521, 130] on select "Select Interest Type 401K Annuity Bond Education IRA Government Bond Government…" at bounding box center [566, 138] width 92 height 17
click at [626, 137] on button "submit" at bounding box center [622, 138] width 17 height 17
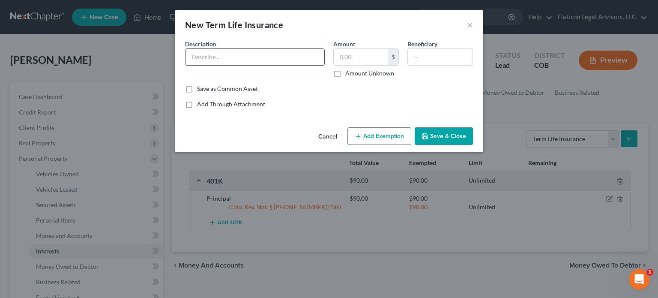
click at [210, 57] on input "text" at bounding box center [254, 57] width 139 height 16
type input "Term Life and AD&D - Job benefit"
click at [373, 60] on input "text" at bounding box center [361, 57] width 54 height 16
type input "0"
click at [428, 56] on input "text" at bounding box center [440, 57] width 65 height 16
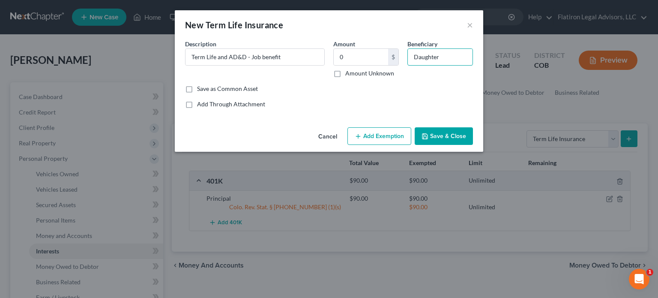
type input "Daughter"
click at [425, 137] on icon "button" at bounding box center [424, 136] width 7 height 7
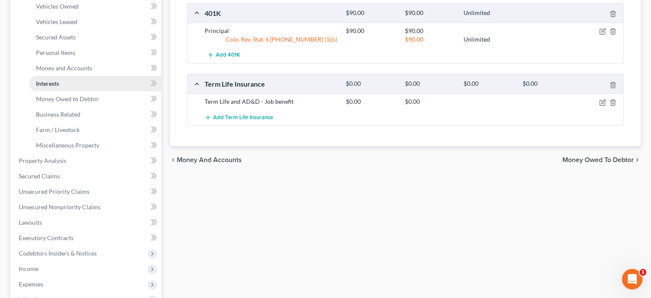
scroll to position [171, 0]
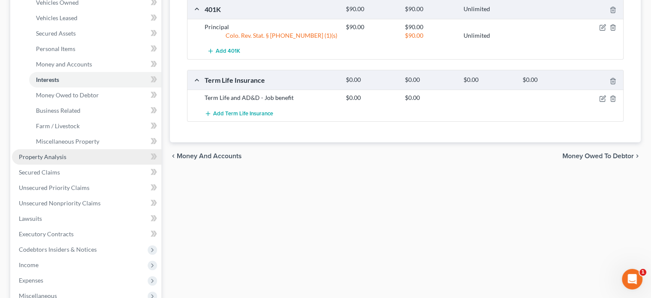
click at [86, 156] on link "Property Analysis" at bounding box center [86, 156] width 149 height 15
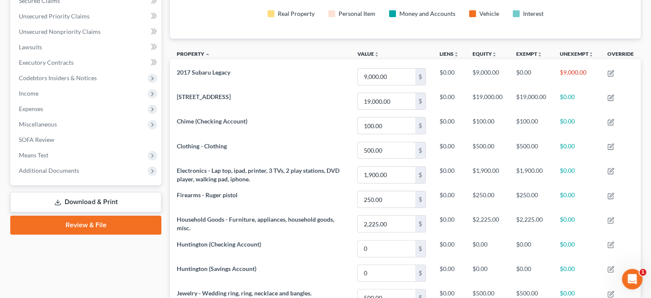
scroll to position [202, 0]
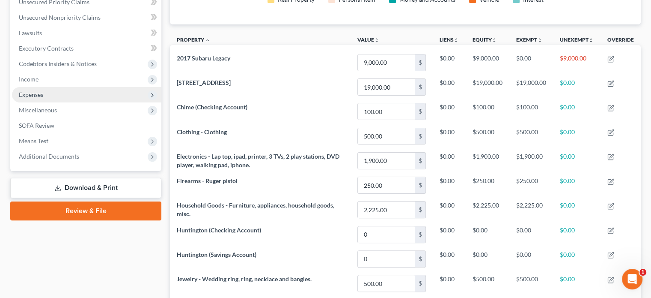
click at [63, 94] on span "Expenses" at bounding box center [86, 94] width 149 height 15
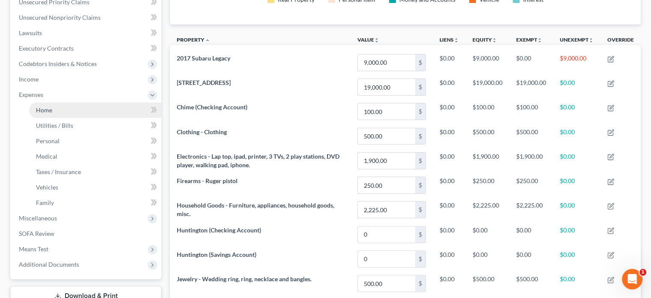
click at [62, 109] on link "Home" at bounding box center [95, 109] width 132 height 15
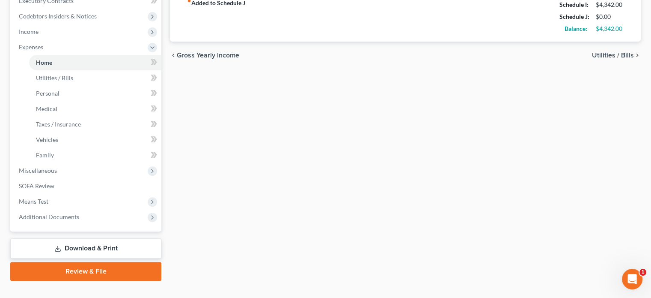
scroll to position [257, 0]
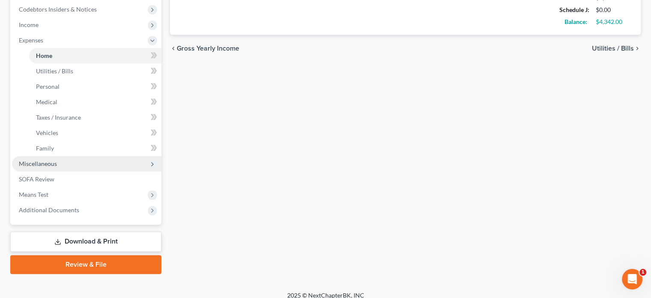
click at [80, 165] on span "Miscellaneous" at bounding box center [86, 163] width 149 height 15
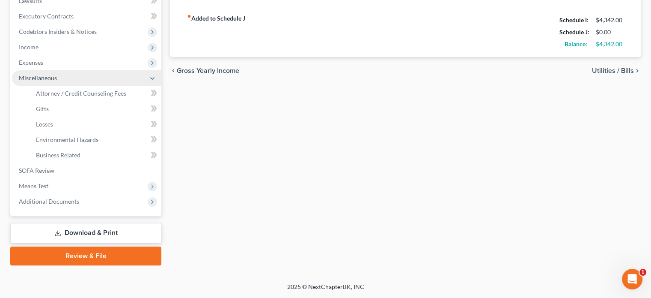
scroll to position [234, 0]
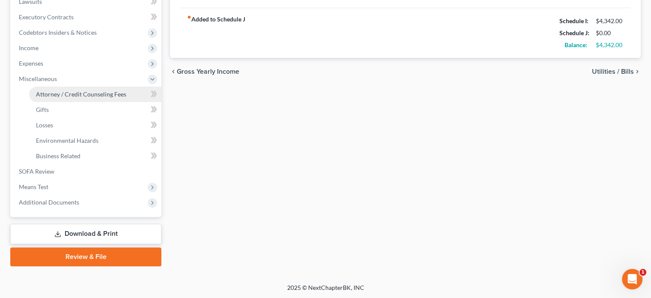
click at [79, 91] on span "Attorney / Credit Counseling Fees" at bounding box center [81, 93] width 90 height 7
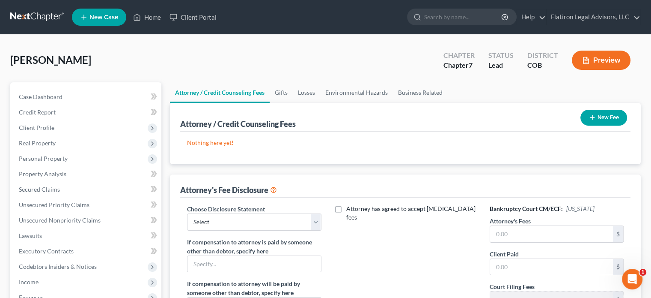
scroll to position [43, 0]
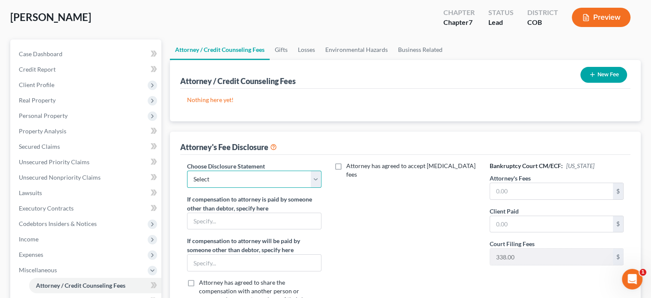
click at [316, 175] on select "Select Legal Shield MetLife Pre-paid legal insurance" at bounding box center [254, 178] width 134 height 17
select select "0"
click at [187, 170] on select "Select Legal Shield MetLife Pre-paid legal insurance" at bounding box center [254, 178] width 134 height 17
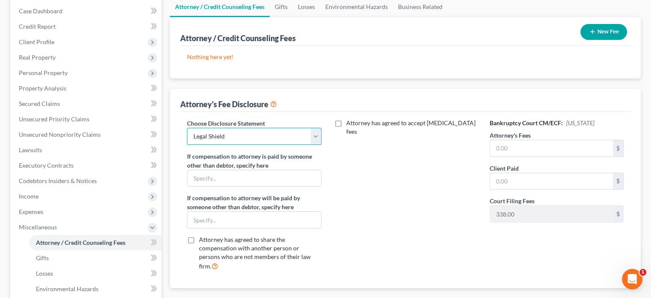
scroll to position [128, 0]
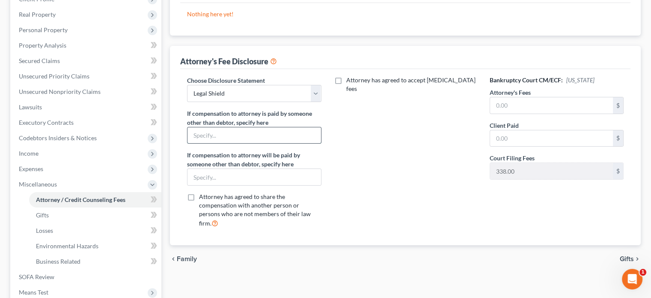
click at [240, 134] on input "text" at bounding box center [254, 135] width 133 height 16
type input "Legal Shield Legal Pre-paid Insurance"
click at [221, 174] on input "text" at bounding box center [254, 177] width 133 height 16
type input "Legal Shield"
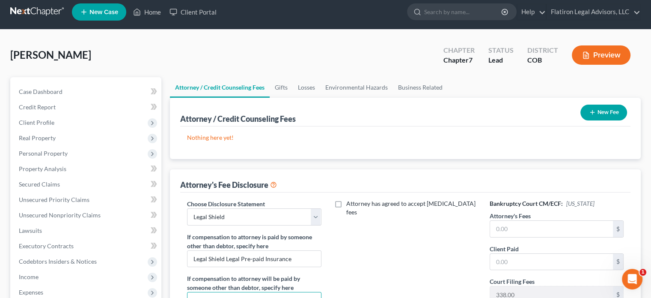
scroll to position [0, 0]
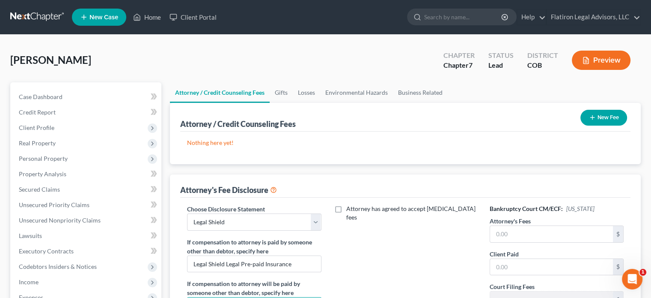
click at [615, 117] on button "New Fee" at bounding box center [604, 118] width 47 height 16
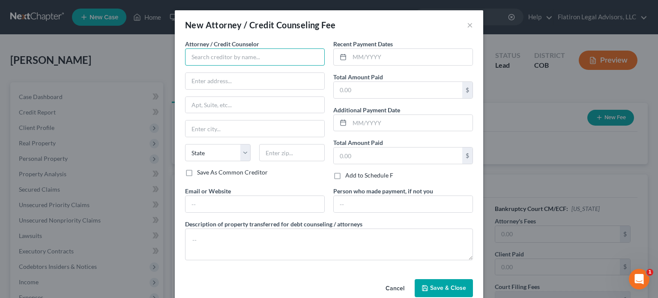
click at [216, 57] on input "text" at bounding box center [255, 56] width 140 height 17
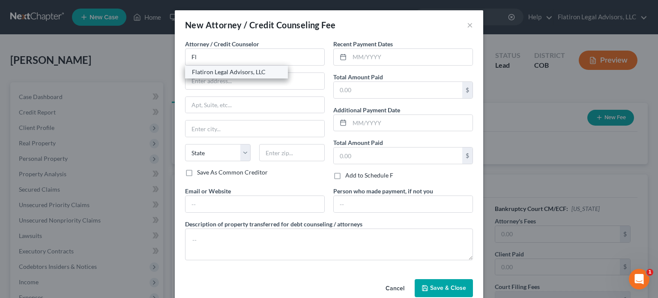
click at [223, 72] on div "Flatiron Legal Advisors, LLC" at bounding box center [236, 72] width 89 height 9
type input "Flatiron Legal Advisors, LLC"
type input "3393 [PERSON_NAME]"
type input "110"
type input "[GEOGRAPHIC_DATA]"
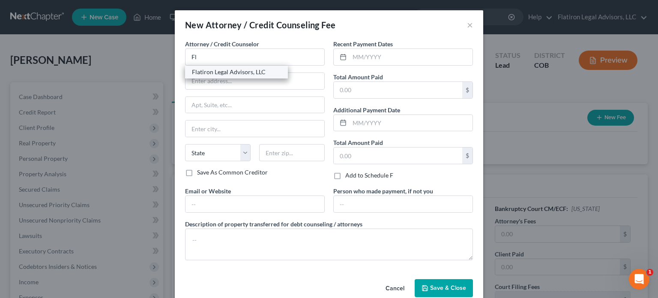
select select "5"
type input "80301"
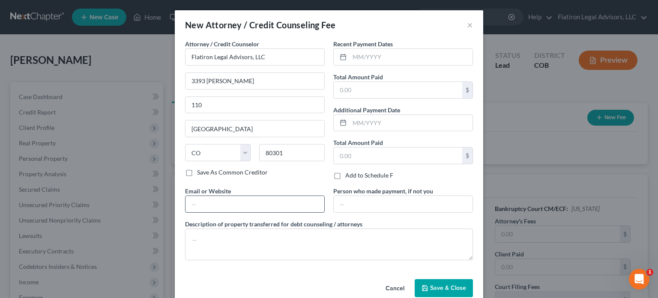
click at [197, 205] on input "text" at bounding box center [254, 204] width 139 height 16
type input "[EMAIL_ADDRESS][DOMAIN_NAME]"
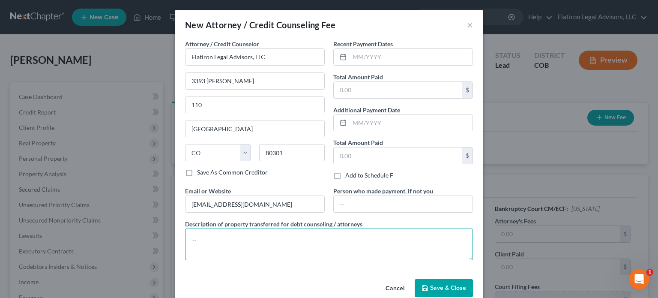
click at [217, 237] on textarea at bounding box center [329, 244] width 288 height 32
type textarea "Fee will be paid by Legal Shield pre-paid legal insurance based upon an hourly …"
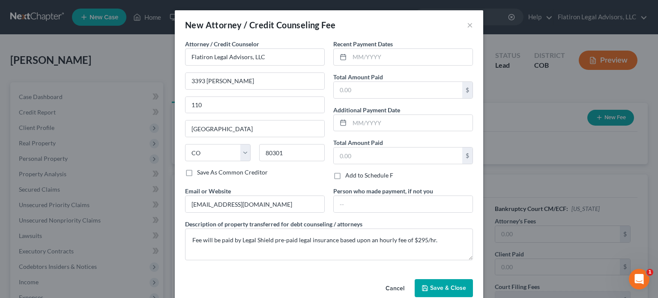
click at [441, 284] on span "Save & Close" at bounding box center [448, 287] width 36 height 7
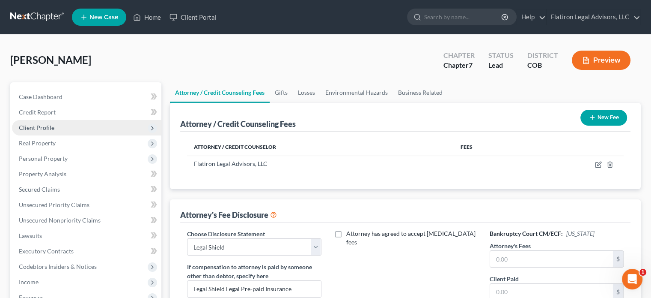
click at [53, 128] on span "Client Profile" at bounding box center [37, 127] width 36 height 7
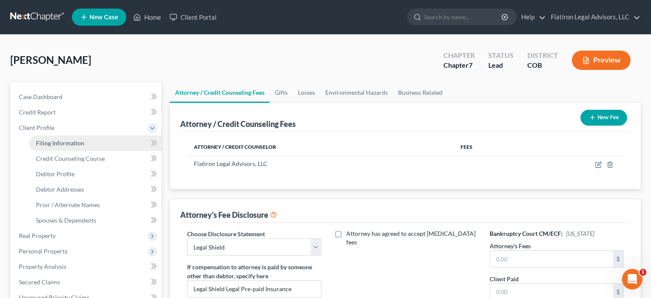
click at [58, 142] on span "Filing Information" at bounding box center [60, 142] width 48 height 7
select select "1"
select select "0"
select select "5"
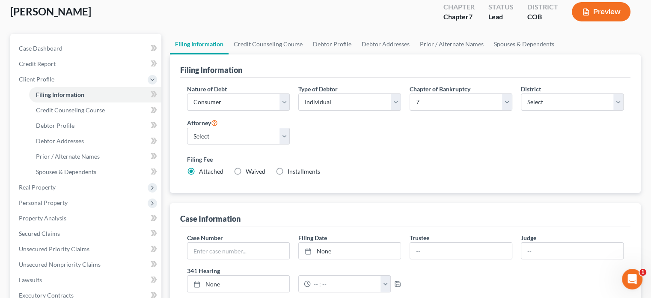
scroll to position [86, 0]
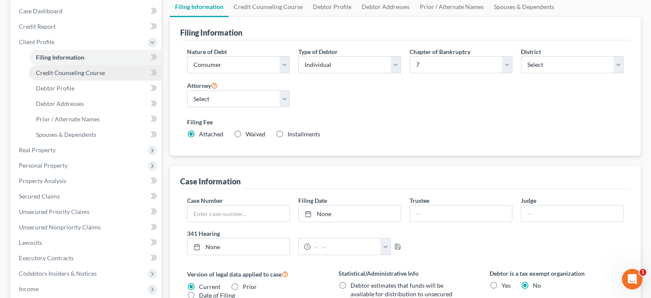
click at [79, 71] on span "Credit Counseling Course" at bounding box center [70, 72] width 69 height 7
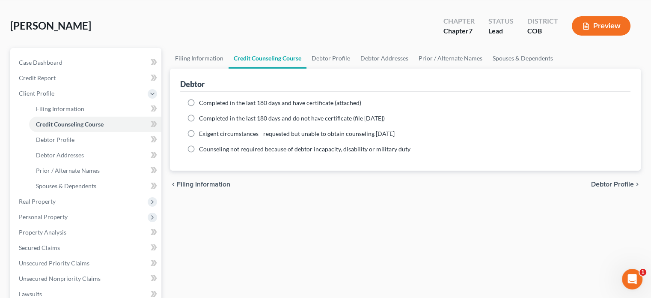
scroll to position [86, 0]
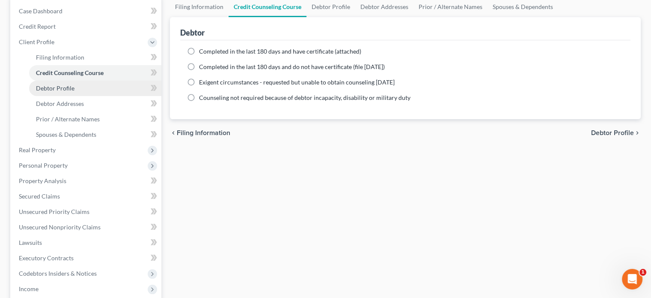
click at [53, 89] on span "Debtor Profile" at bounding box center [55, 87] width 39 height 7
select select "0"
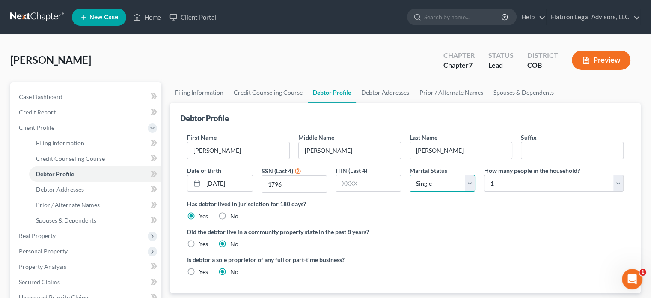
click at [471, 179] on select "Select Single Married Separated Divorced Widowed" at bounding box center [443, 183] width 66 height 17
select select "2"
click at [410, 175] on select "Select Single Married Separated Divorced Widowed" at bounding box center [443, 183] width 66 height 17
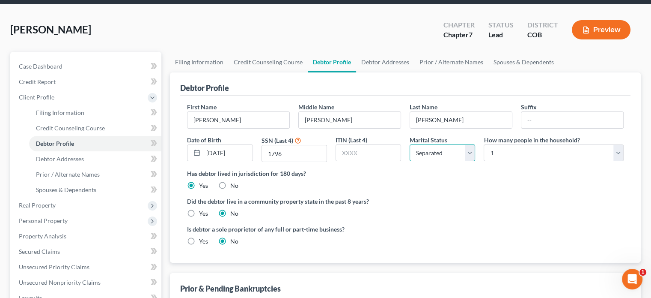
scroll to position [43, 0]
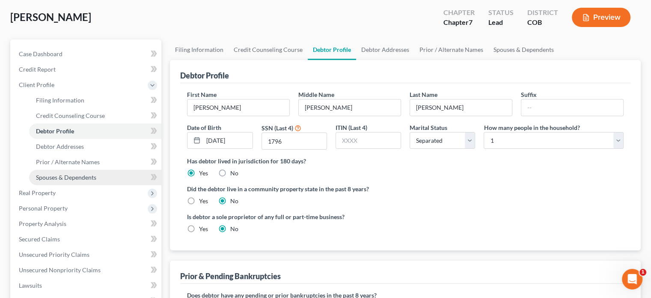
click at [73, 177] on span "Spouses & Dependents" at bounding box center [66, 176] width 60 height 7
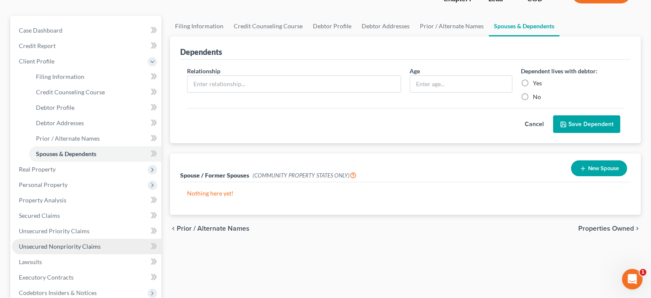
scroll to position [86, 0]
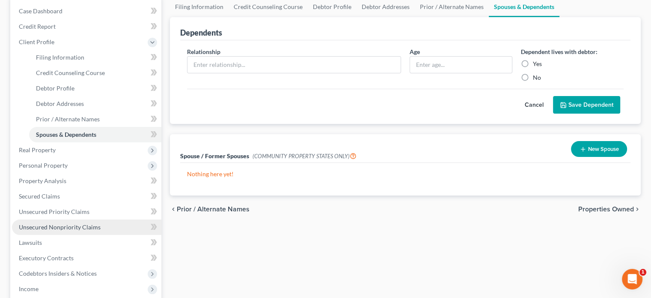
click at [86, 225] on span "Unsecured Nonpriority Claims" at bounding box center [60, 226] width 82 height 7
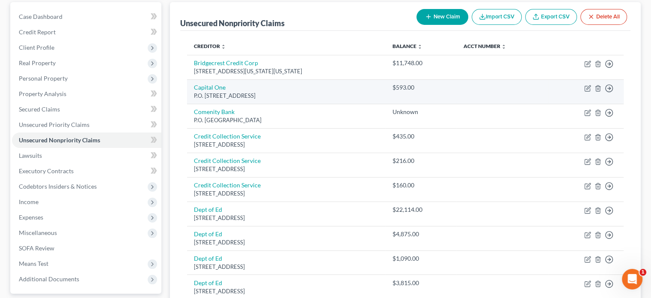
scroll to position [86, 0]
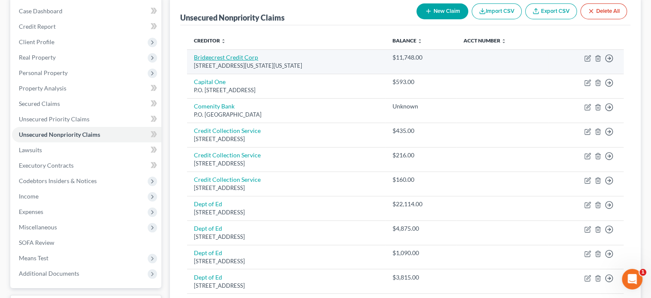
click at [228, 59] on link "Bridgecrest Credit Corp" at bounding box center [226, 57] width 64 height 7
select select "3"
select select "4"
select select "0"
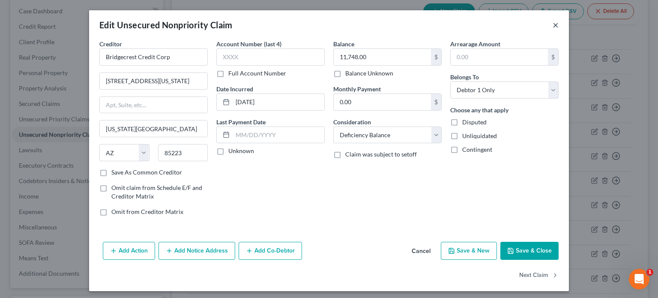
click at [552, 23] on button "×" at bounding box center [555, 25] width 6 height 10
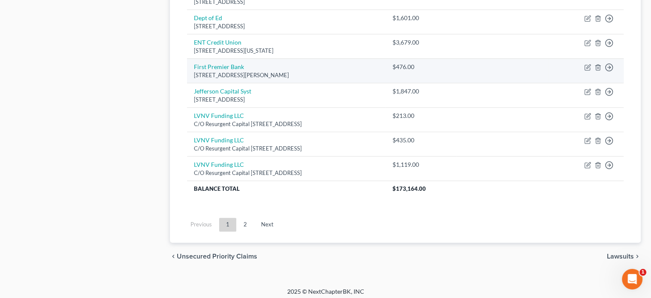
scroll to position [688, 0]
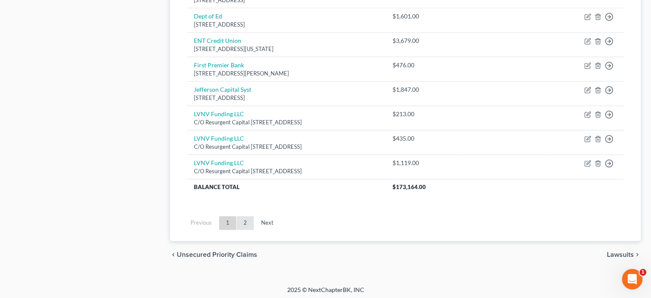
click at [245, 217] on link "2" at bounding box center [245, 223] width 17 height 14
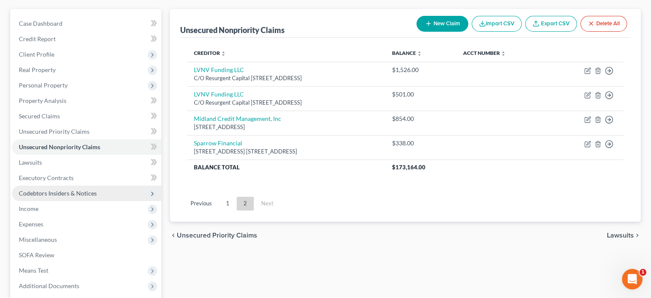
scroll to position [71, 0]
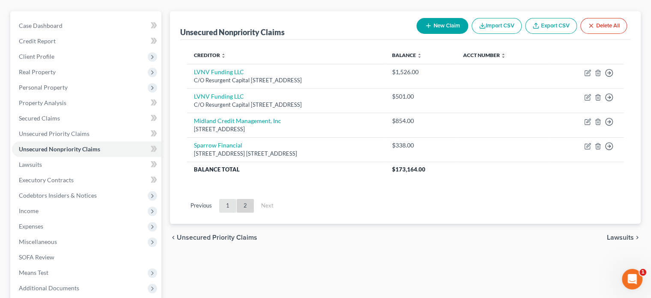
click at [231, 205] on link "1" at bounding box center [227, 206] width 17 height 14
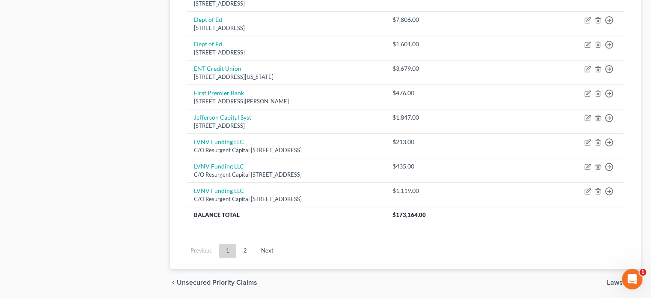
scroll to position [688, 0]
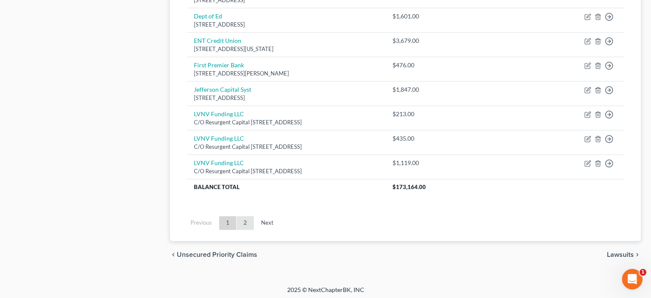
click at [241, 221] on link "2" at bounding box center [245, 223] width 17 height 14
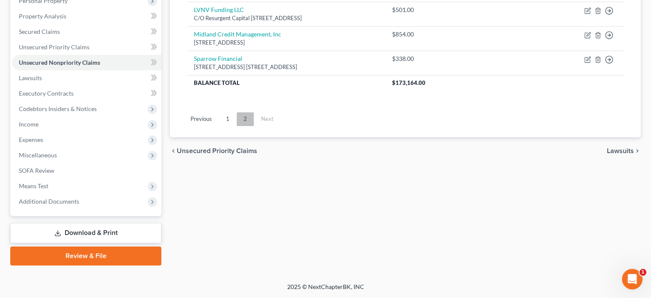
scroll to position [157, 0]
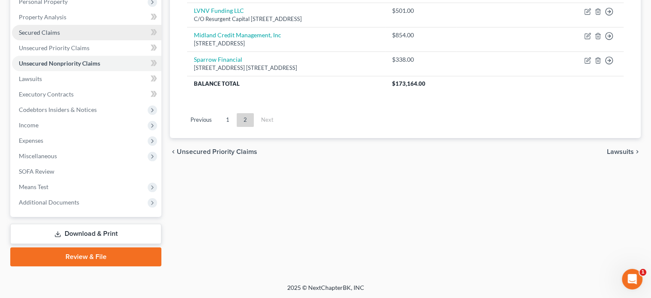
click at [80, 34] on link "Secured Claims" at bounding box center [86, 32] width 149 height 15
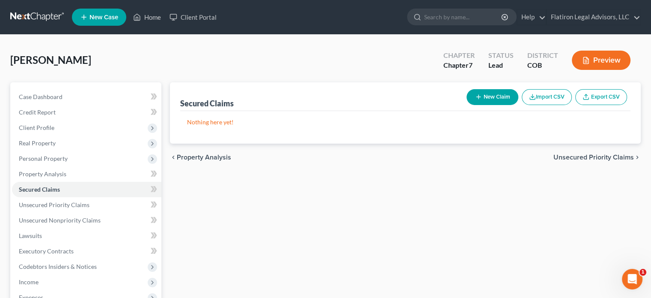
click at [488, 97] on button "New Claim" at bounding box center [493, 97] width 52 height 16
select select "0"
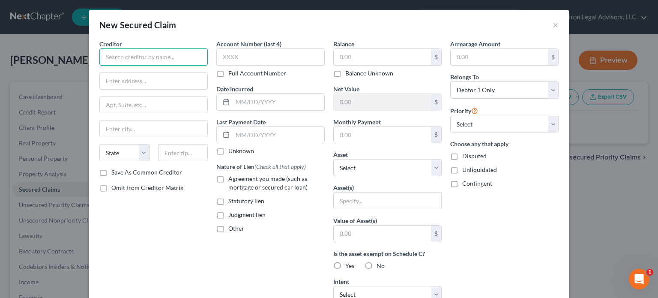
click at [142, 52] on input "text" at bounding box center [153, 56] width 108 height 17
type input "CNAC"
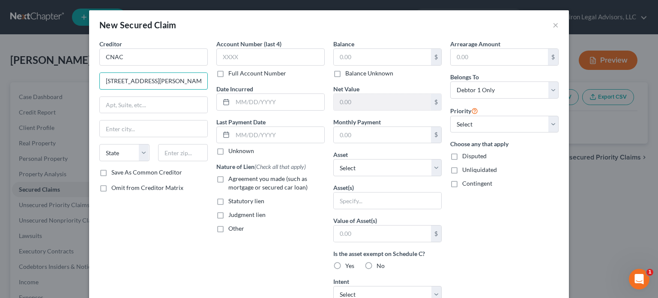
type input "[STREET_ADDRESS][PERSON_NAME]"
click at [173, 149] on input "text" at bounding box center [183, 152] width 50 height 17
type input "46032"
type input "Carmel"
select select "15"
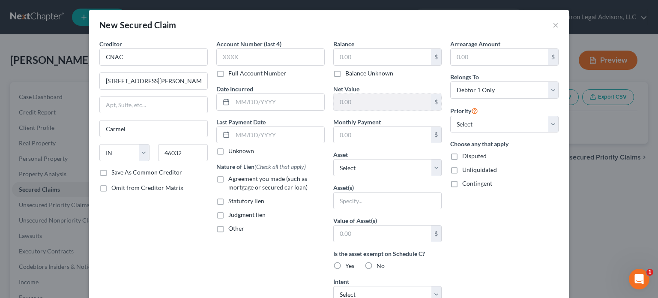
click at [148, 216] on div "Creditor * CNAC [STREET_ADDRESS][GEOGRAPHIC_DATA][PERSON_NAME] [US_STATE][GEOGR…" at bounding box center [153, 230] width 117 height 382
click at [111, 172] on label "Save As Common Creditor" at bounding box center [146, 172] width 71 height 9
click at [115, 172] on input "Save As Common Creditor" at bounding box center [118, 171] width 6 height 6
checkbox input "true"
click at [252, 54] on input "text" at bounding box center [270, 56] width 108 height 17
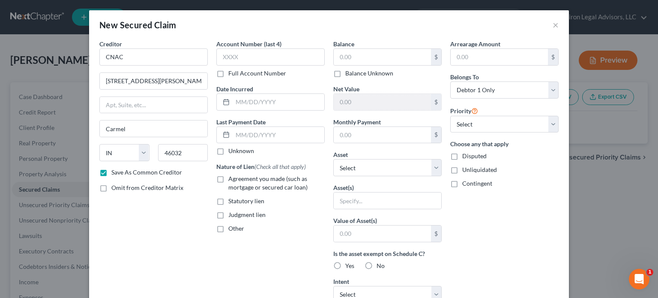
click at [228, 71] on label "Full Account Number" at bounding box center [257, 73] width 58 height 9
click at [232, 71] on input "Full Account Number" at bounding box center [235, 72] width 6 height 6
click at [241, 55] on input "text" at bounding box center [270, 56] width 108 height 17
type input "14294962"
click at [371, 57] on input "text" at bounding box center [382, 57] width 97 height 16
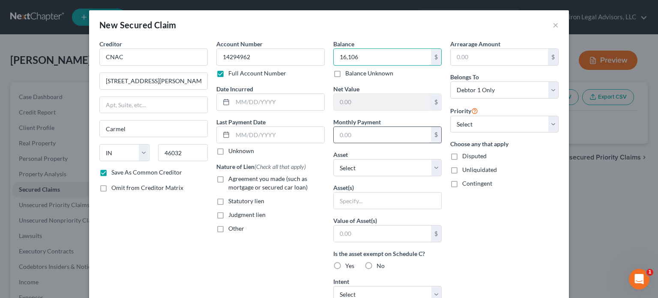
type input "16,106"
click at [358, 133] on input "text" at bounding box center [382, 135] width 97 height 16
type input "258"
click at [431, 169] on select "Select Other Multiple Assets [STREET_ADDRESS] - $19000.0 Household Goods - Furn…" at bounding box center [387, 167] width 108 height 17
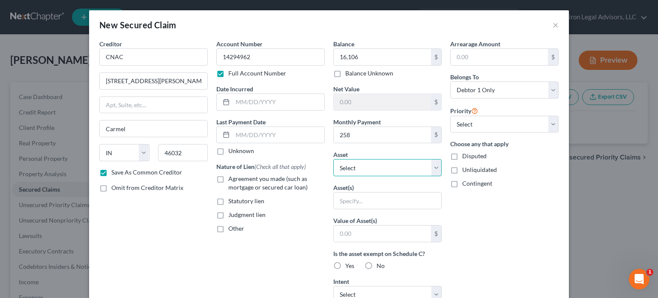
select select "8"
click at [333, 159] on select "Select Other Multiple Assets [STREET_ADDRESS] - $19000.0 Household Goods - Furn…" at bounding box center [387, 167] width 108 height 17
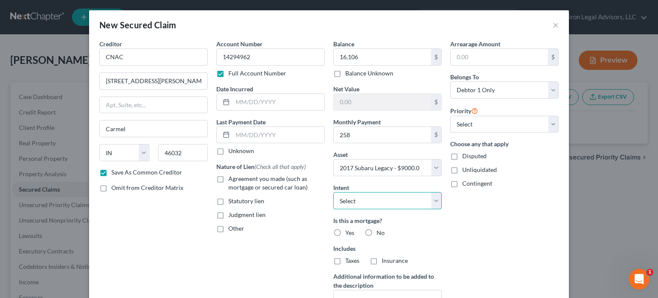
click at [435, 198] on select "Select Surrender Redeem Reaffirm Avoid Other" at bounding box center [387, 200] width 108 height 17
select select "4"
click at [333, 192] on select "Select Surrender Redeem Reaffirm Avoid Other" at bounding box center [387, 200] width 108 height 17
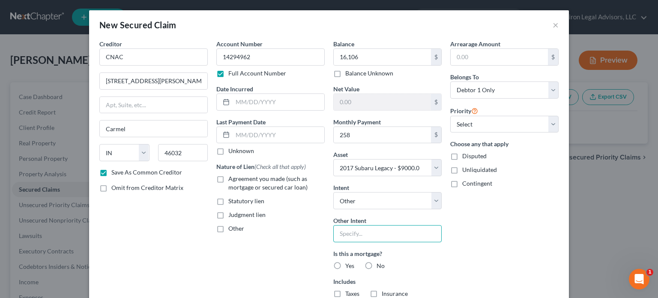
click at [346, 234] on input "text" at bounding box center [387, 233] width 108 height 17
type input "Continue making payments"
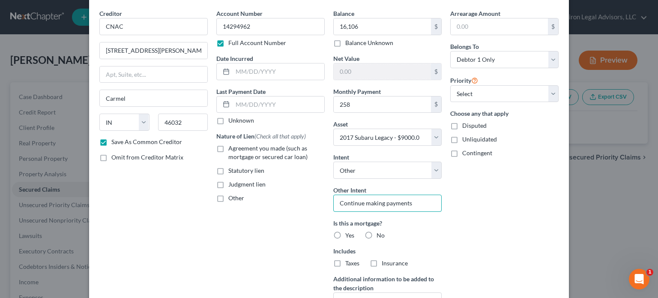
scroll to position [43, 0]
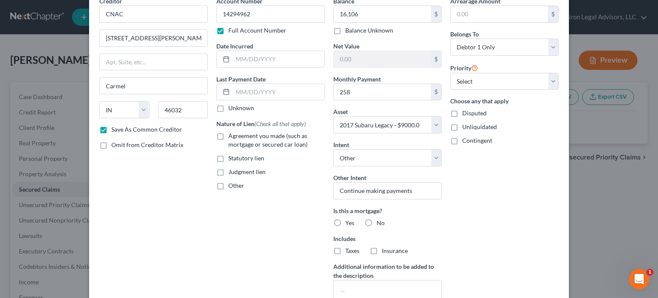
click at [345, 220] on label "Yes" at bounding box center [349, 222] width 9 height 9
click at [348, 220] on input "Yes" at bounding box center [351, 221] width 6 height 6
radio input "true"
click at [228, 135] on label "Agreement you made (such as mortgage or secured car loan)" at bounding box center [276, 139] width 96 height 17
click at [232, 135] on input "Agreement you made (such as mortgage or secured car loan)" at bounding box center [235, 134] width 6 height 6
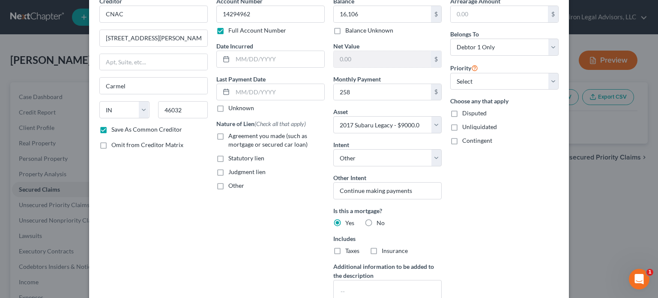
checkbox input "true"
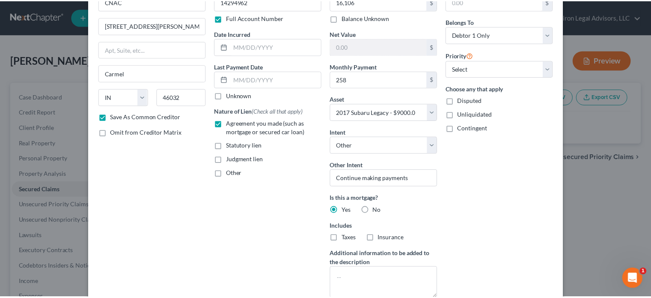
scroll to position [116, 0]
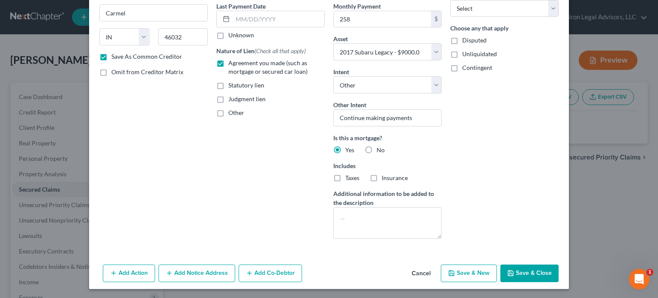
click at [515, 272] on button "Save & Close" at bounding box center [529, 273] width 58 height 18
checkbox input "false"
select select
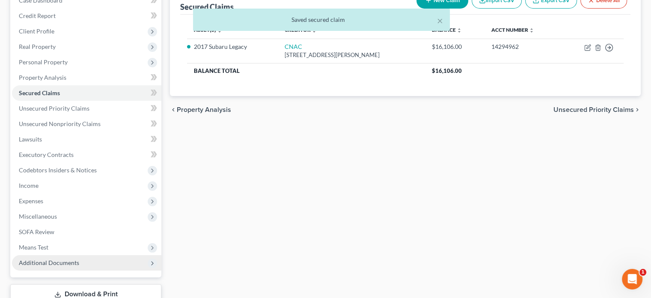
scroll to position [128, 0]
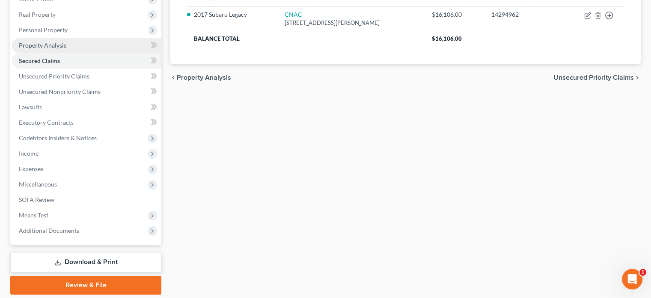
click at [71, 44] on link "Property Analysis" at bounding box center [86, 45] width 149 height 15
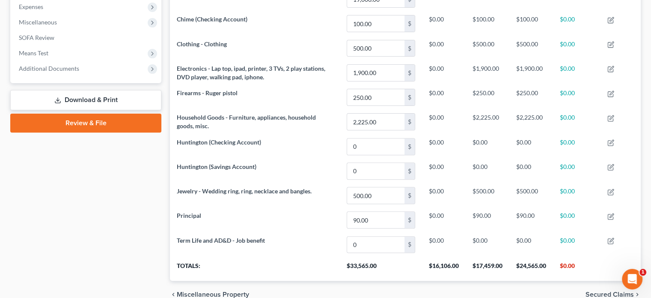
scroll to position [331, 0]
